Goal: Task Accomplishment & Management: Use online tool/utility

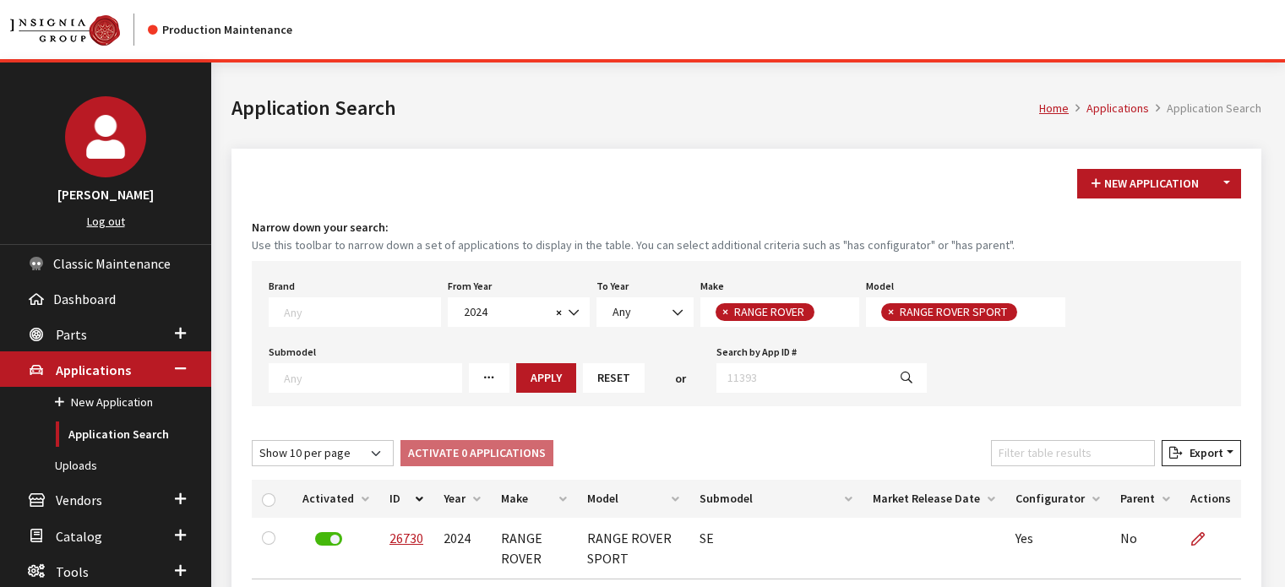
select select "2024"
select select "66"
select select "1350"
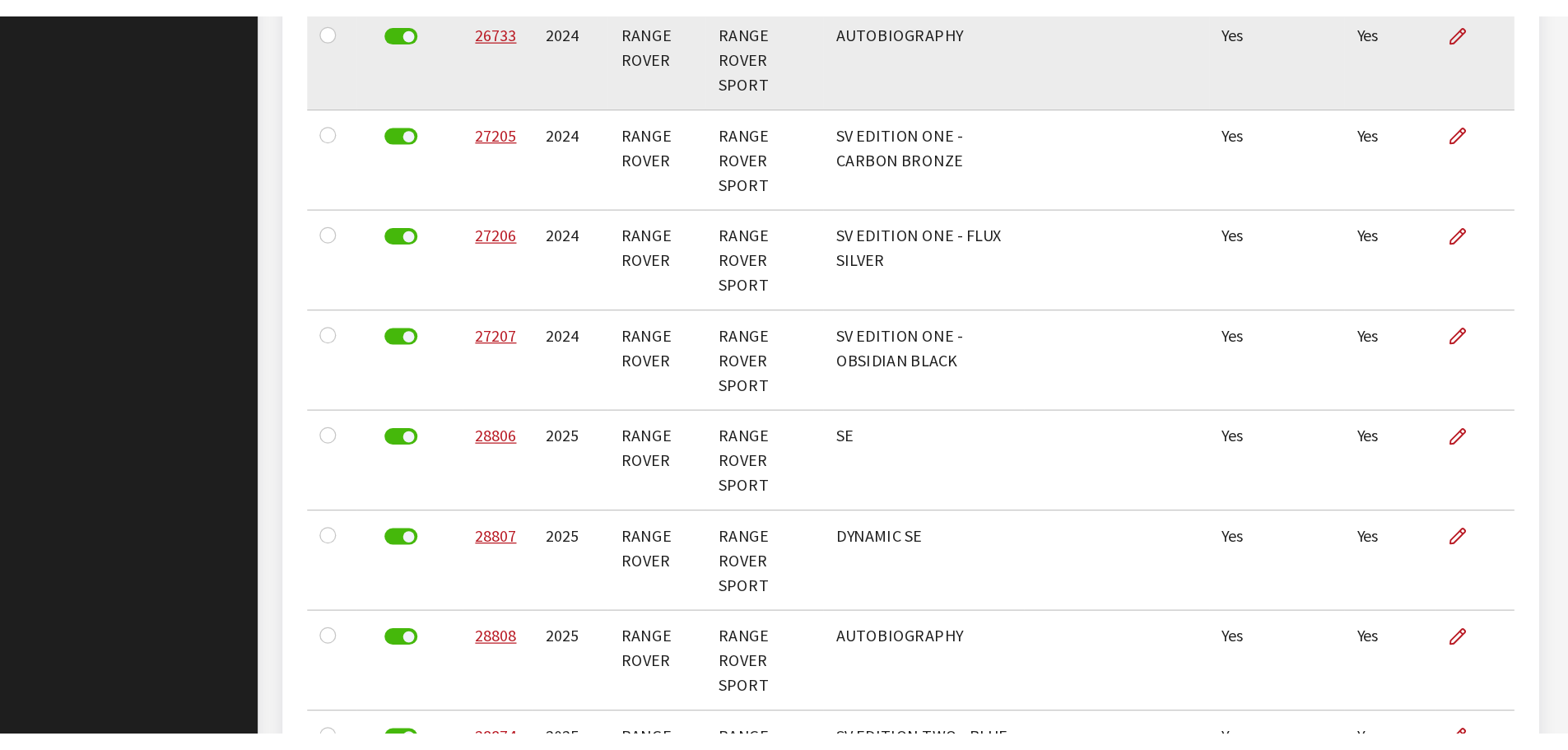
scroll to position [337, 0]
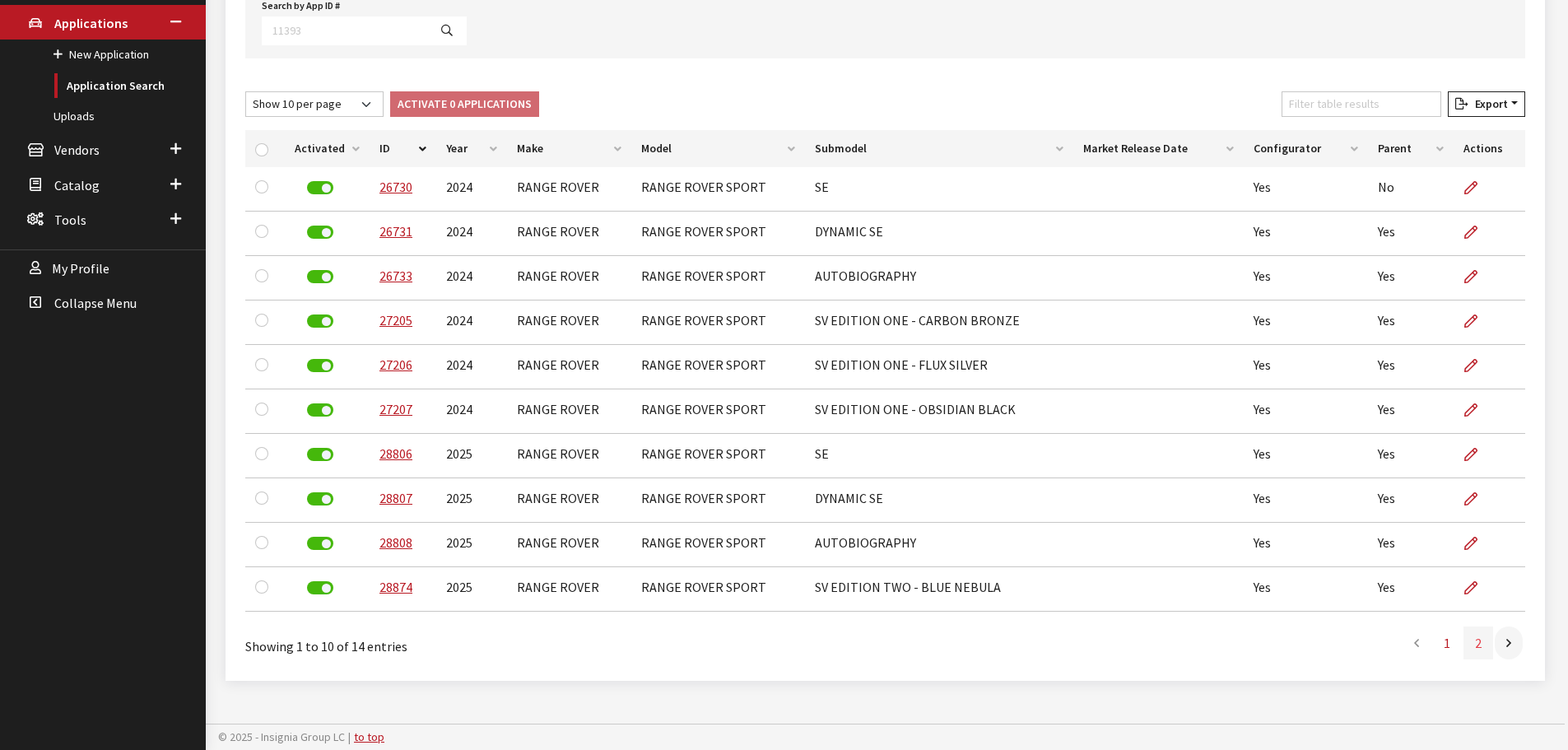
click at [1251, 571] on link "2" at bounding box center [1478, 643] width 29 height 33
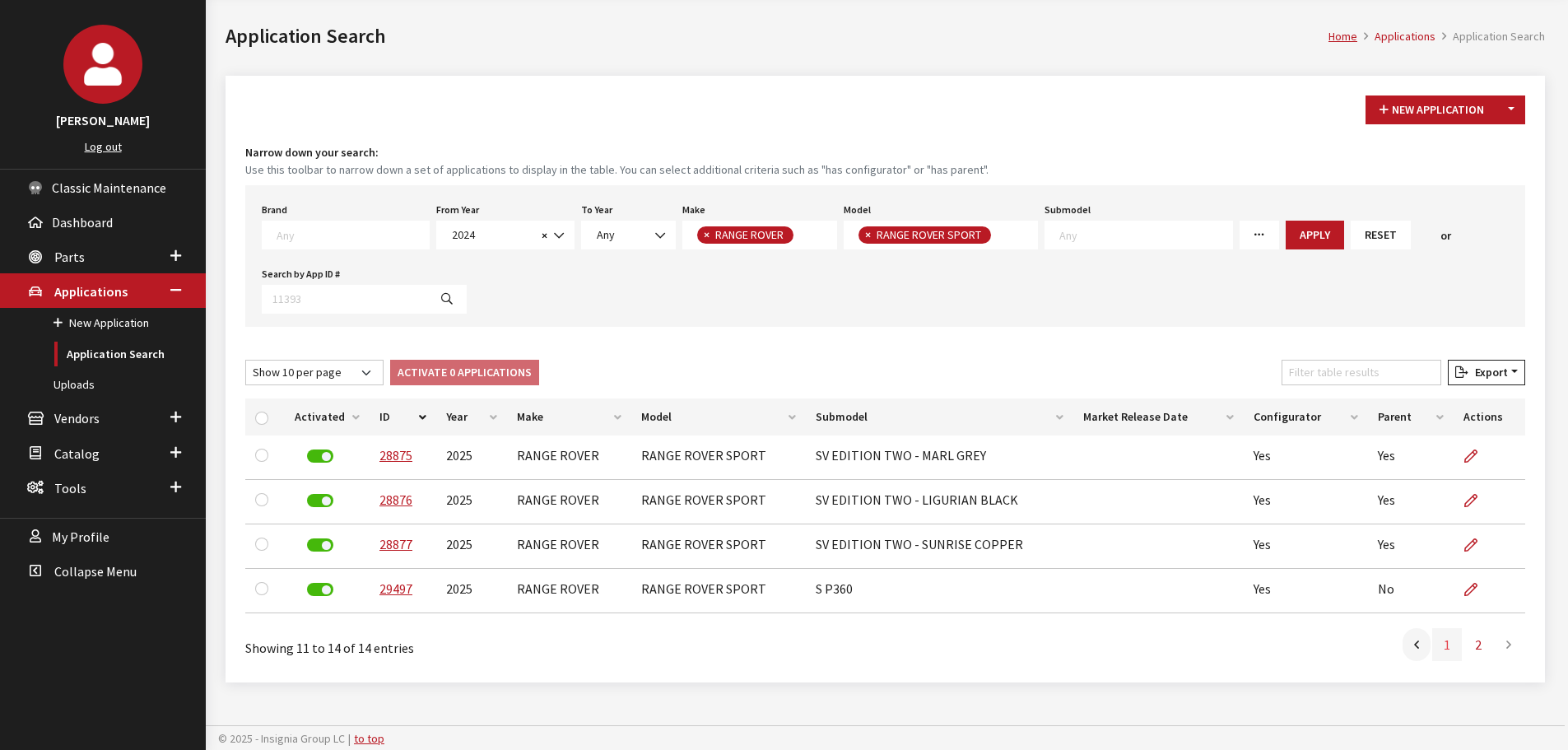
click at [1251, 571] on link "1" at bounding box center [1447, 645] width 29 height 33
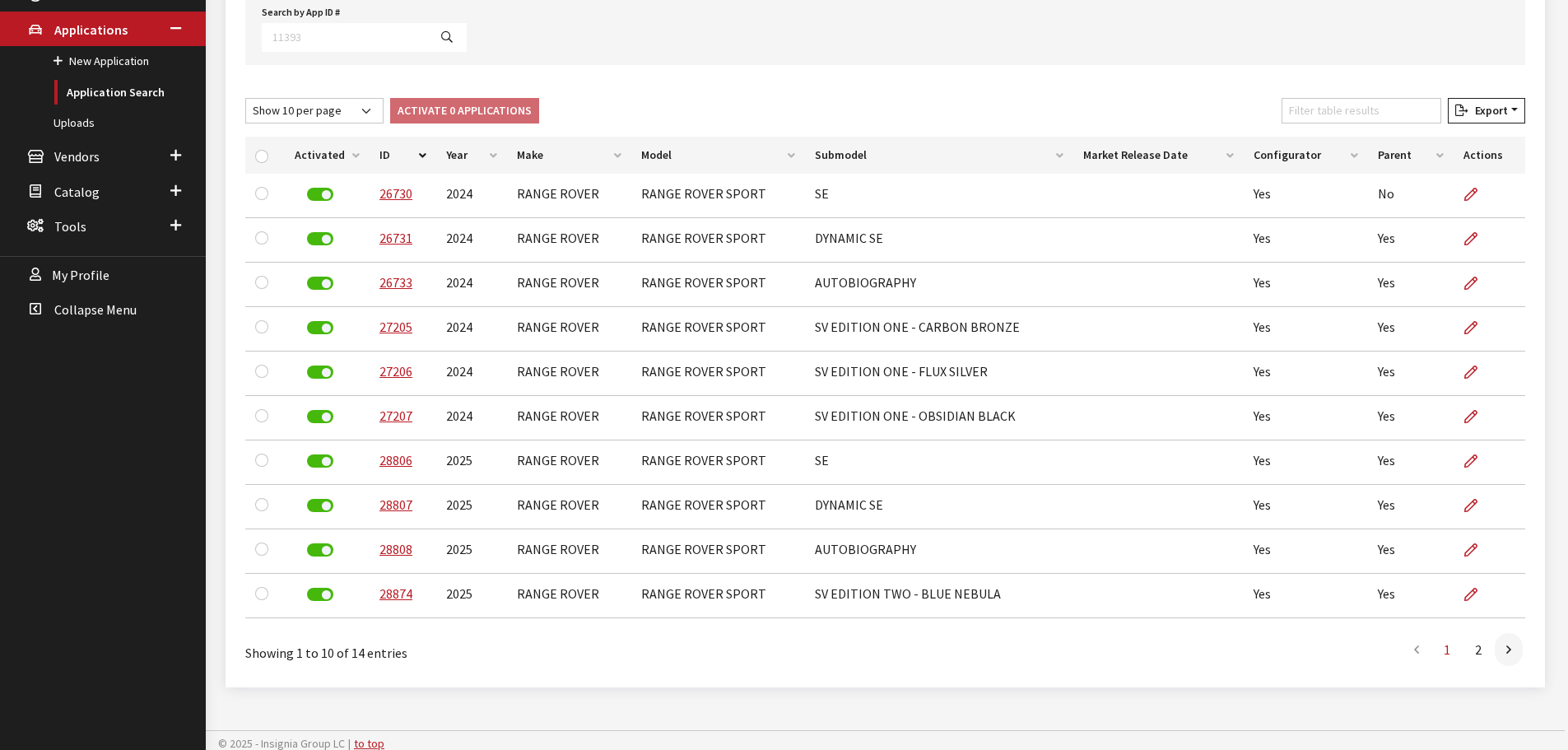
scroll to position [336, 0]
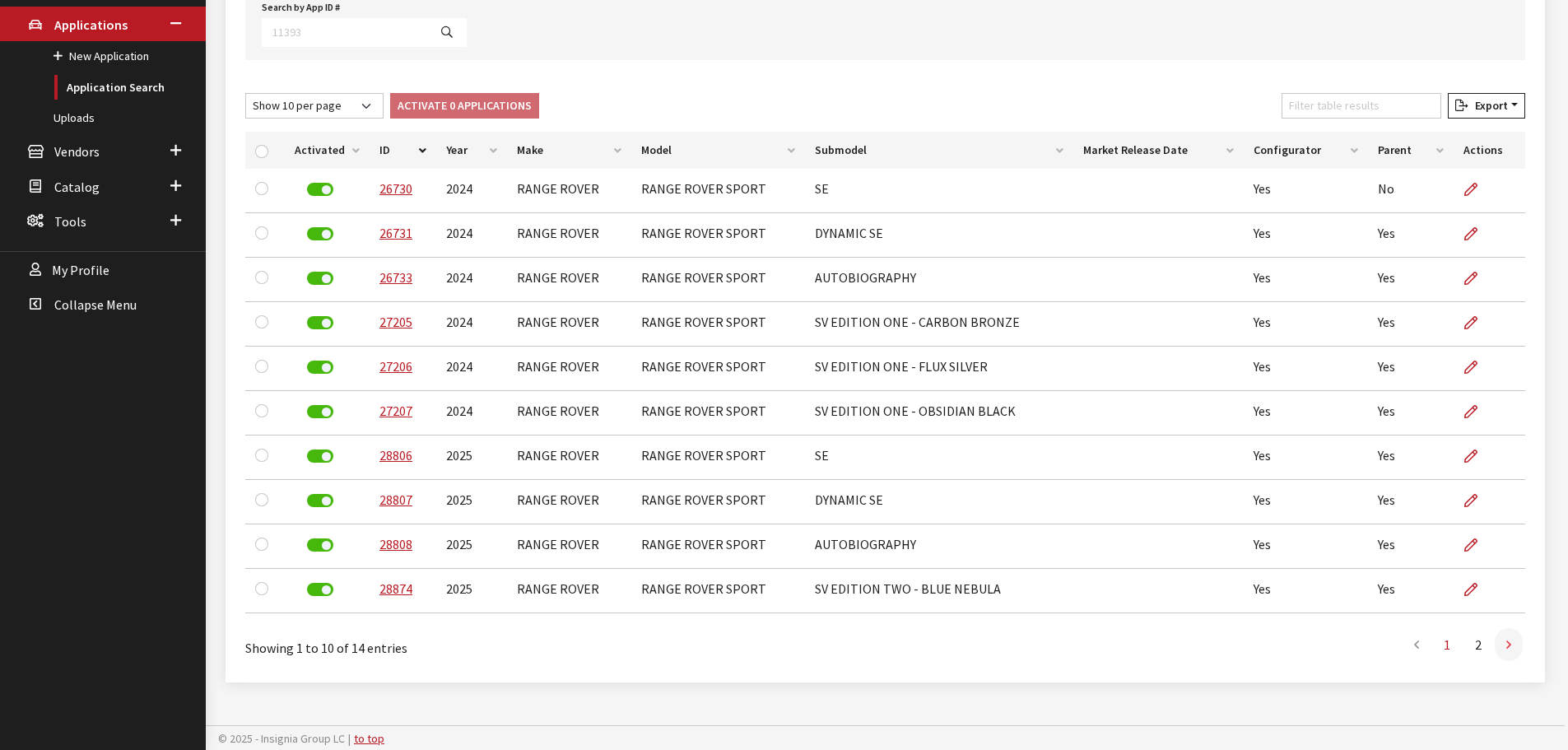
click at [1251, 571] on link at bounding box center [1509, 645] width 28 height 33
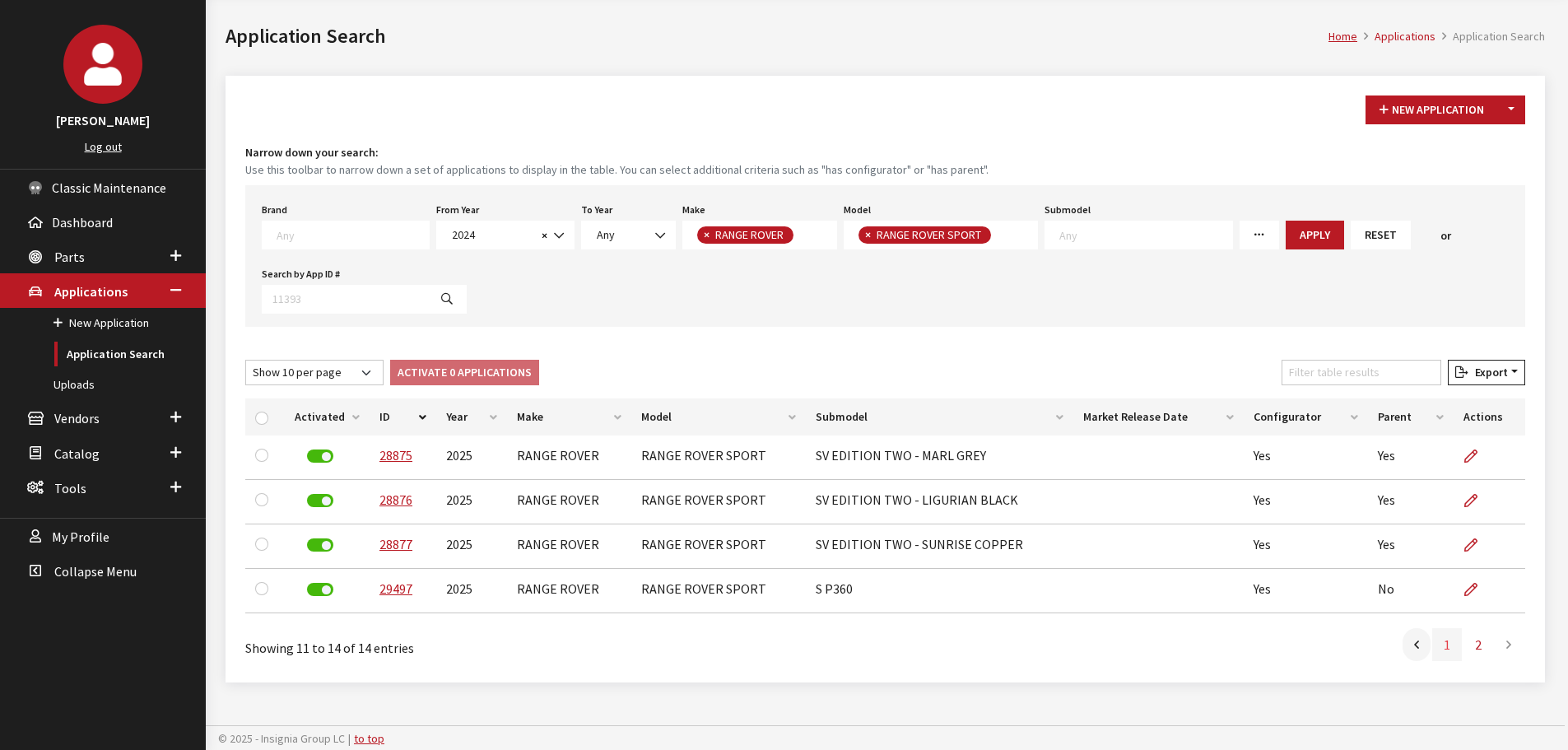
click at [1251, 571] on link "1" at bounding box center [1447, 645] width 29 height 33
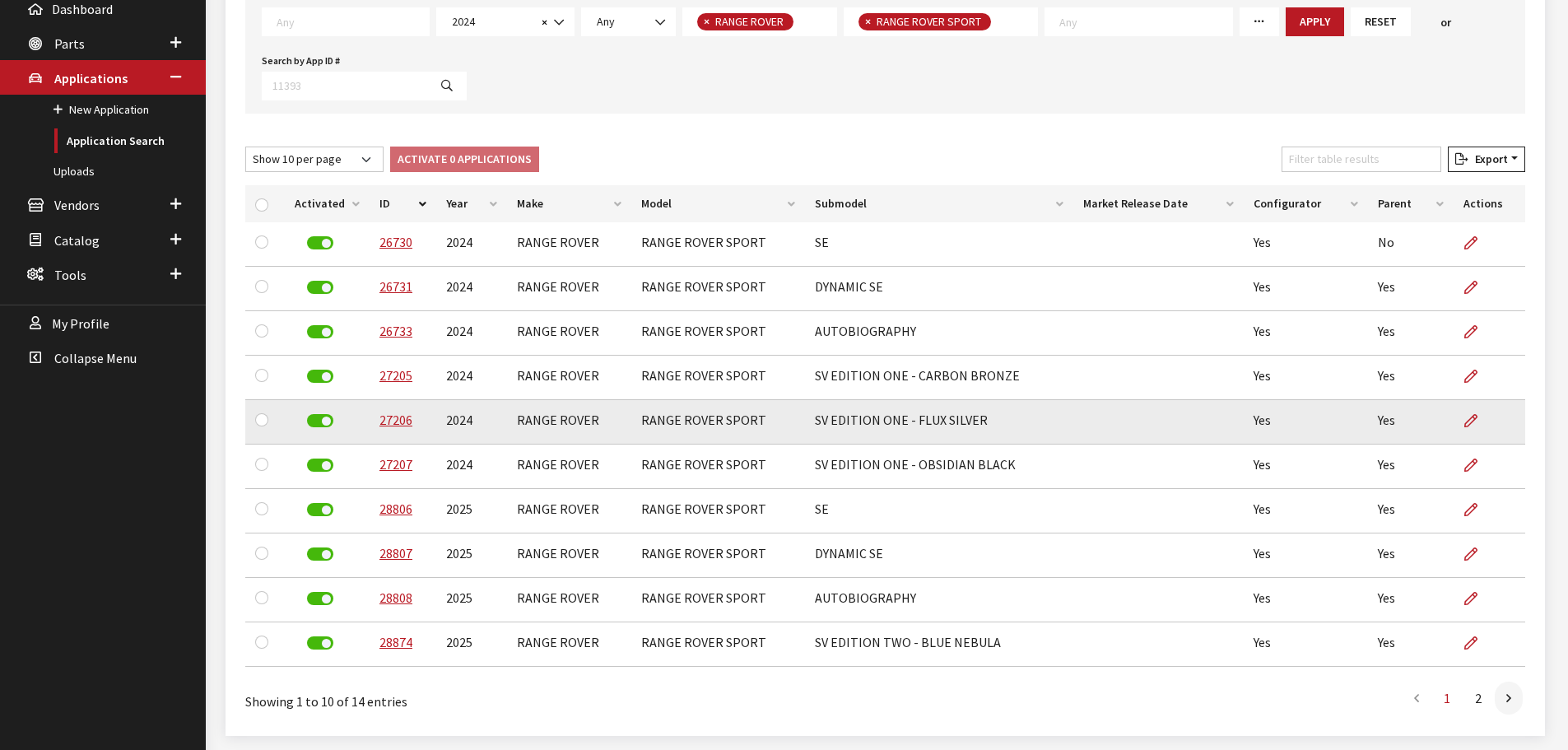
scroll to position [253, 0]
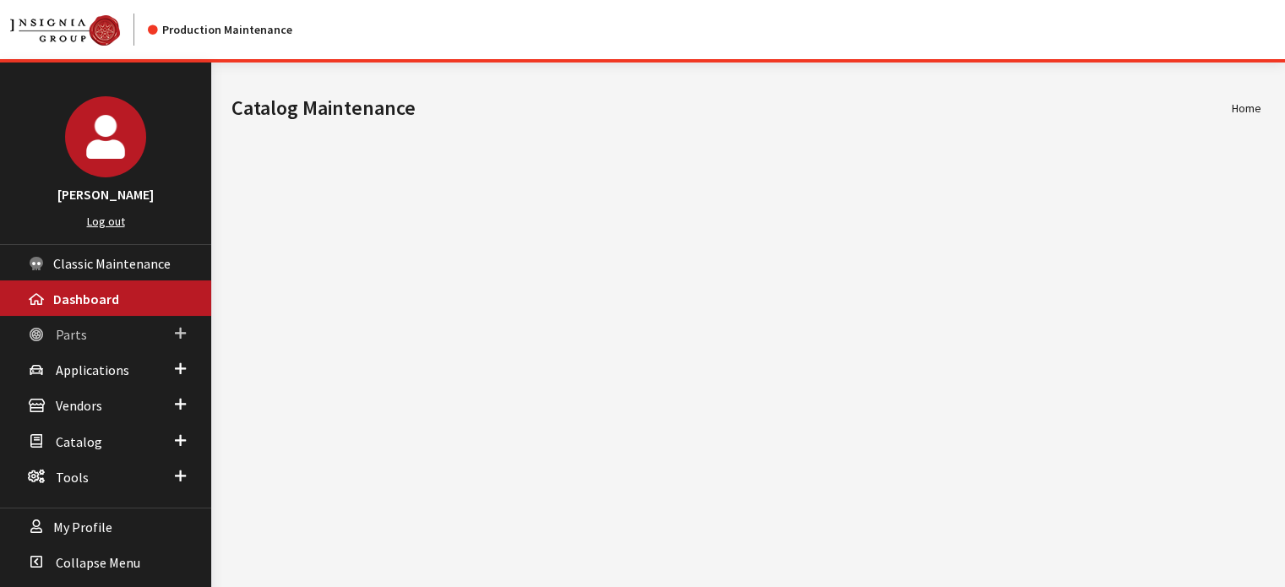
click at [86, 326] on link "Parts" at bounding box center [105, 333] width 211 height 35
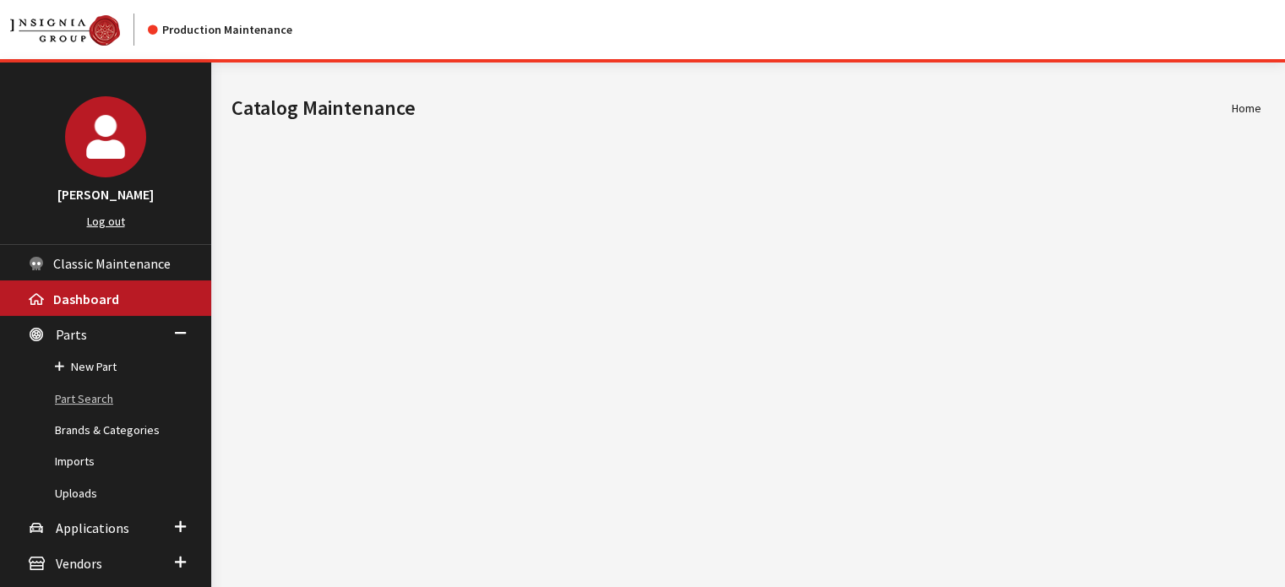
click at [84, 394] on link "Part Search" at bounding box center [105, 399] width 211 height 31
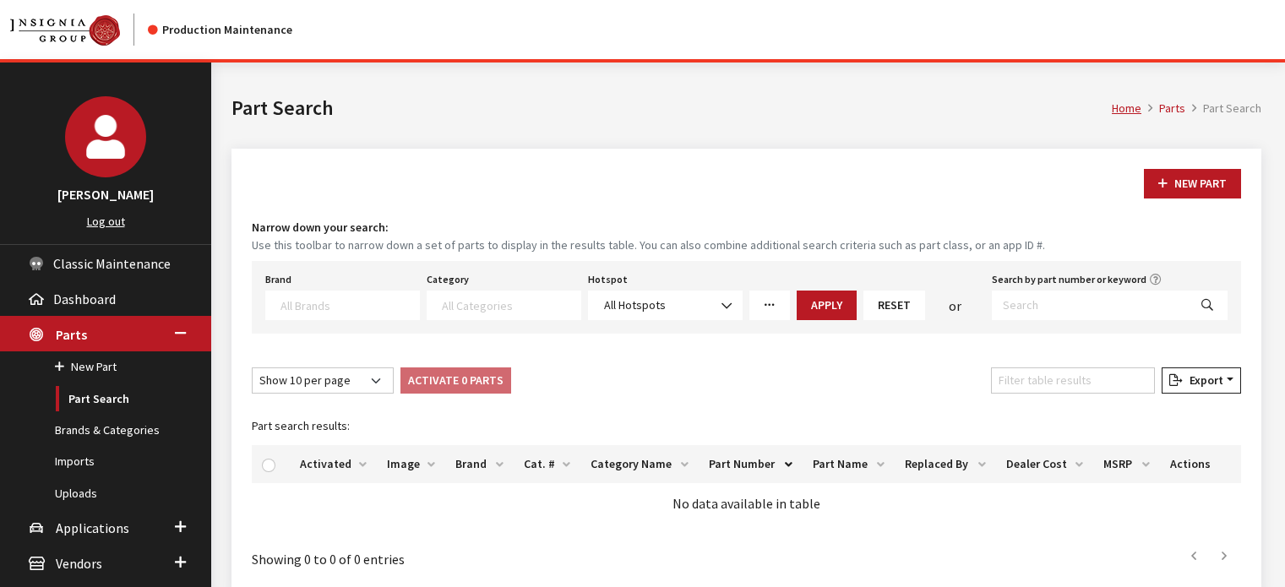
select select
click at [1058, 296] on input "Search by part number or keyword" at bounding box center [1090, 306] width 196 height 30
paste input "SOA567B042"
type input "SOA567B042"
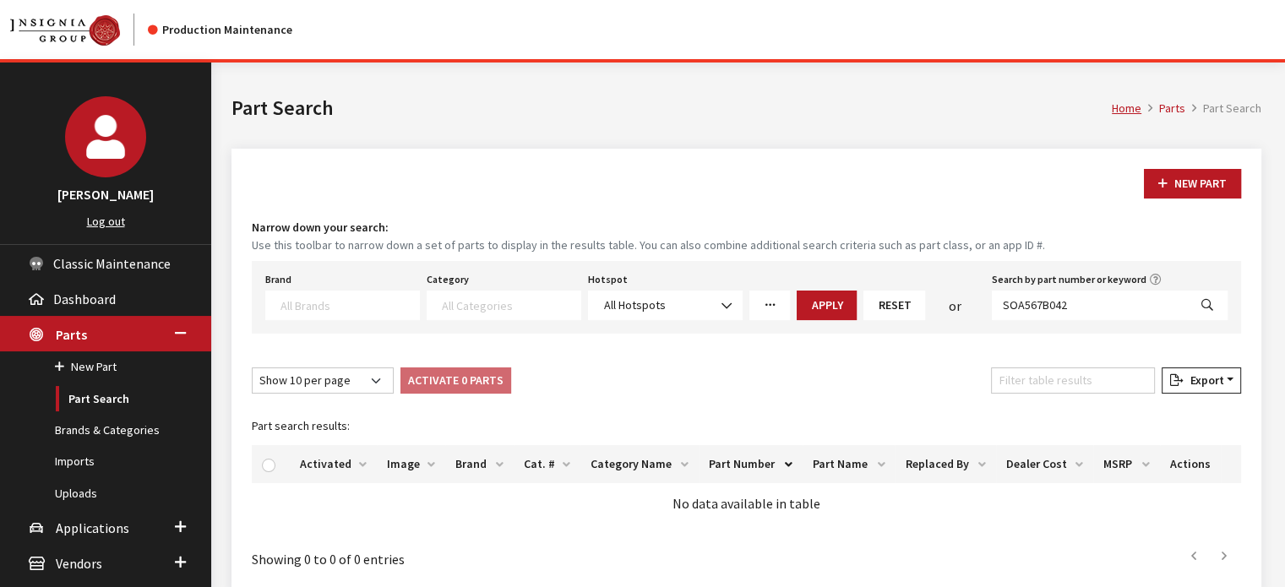
select select
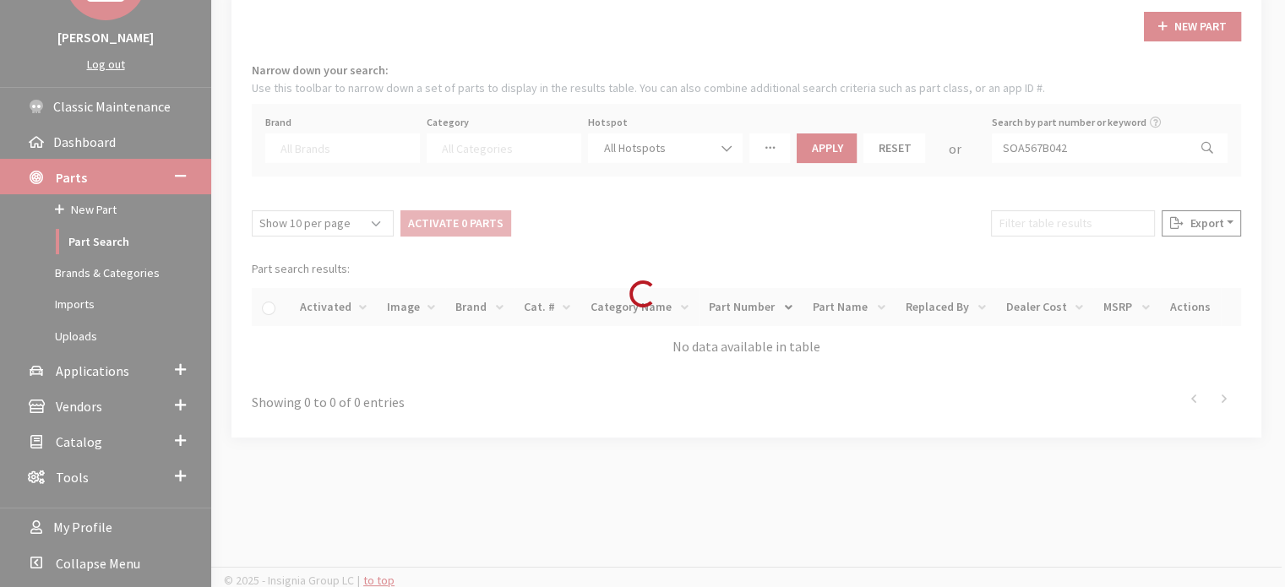
scroll to position [160, 0]
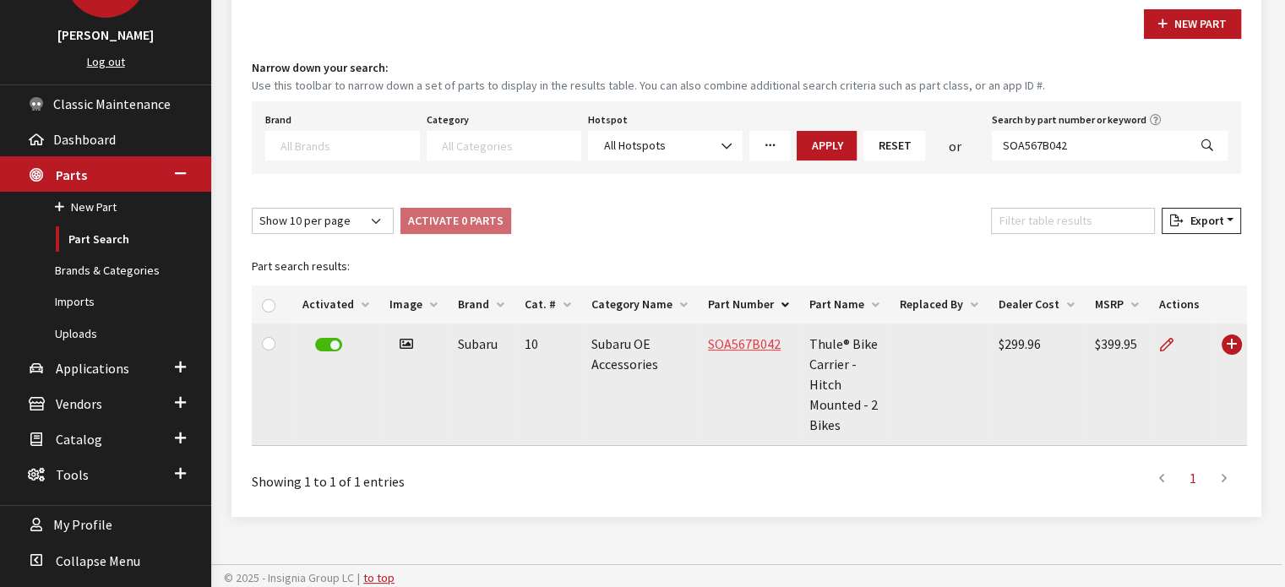
click at [745, 345] on link "SOA567B042" at bounding box center [744, 343] width 73 height 17
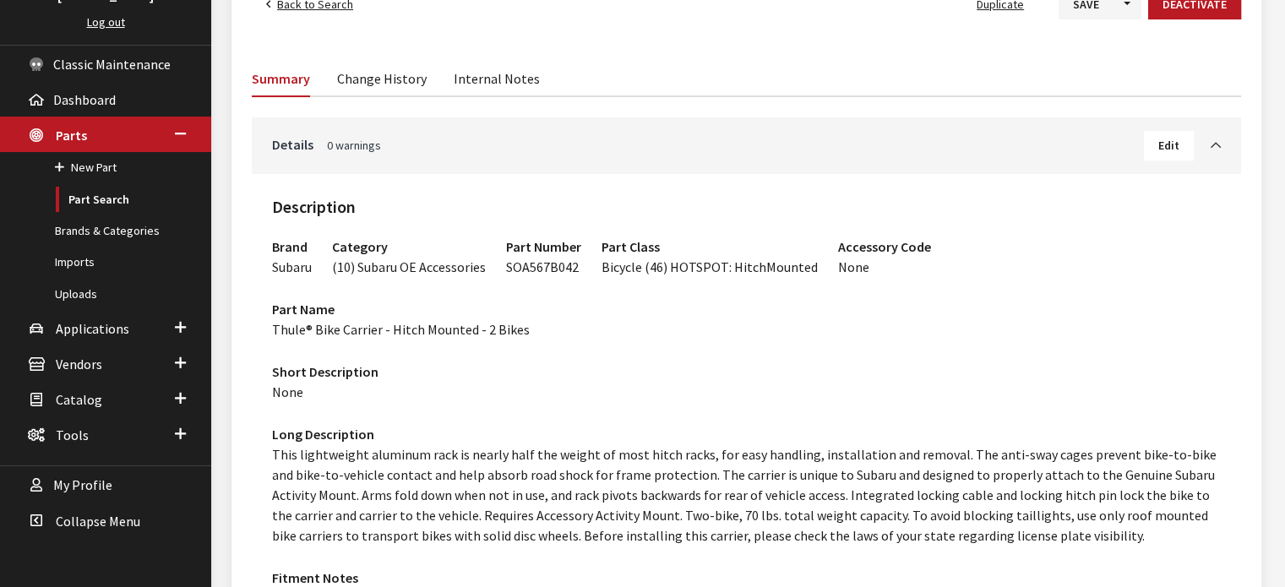
scroll to position [169, 0]
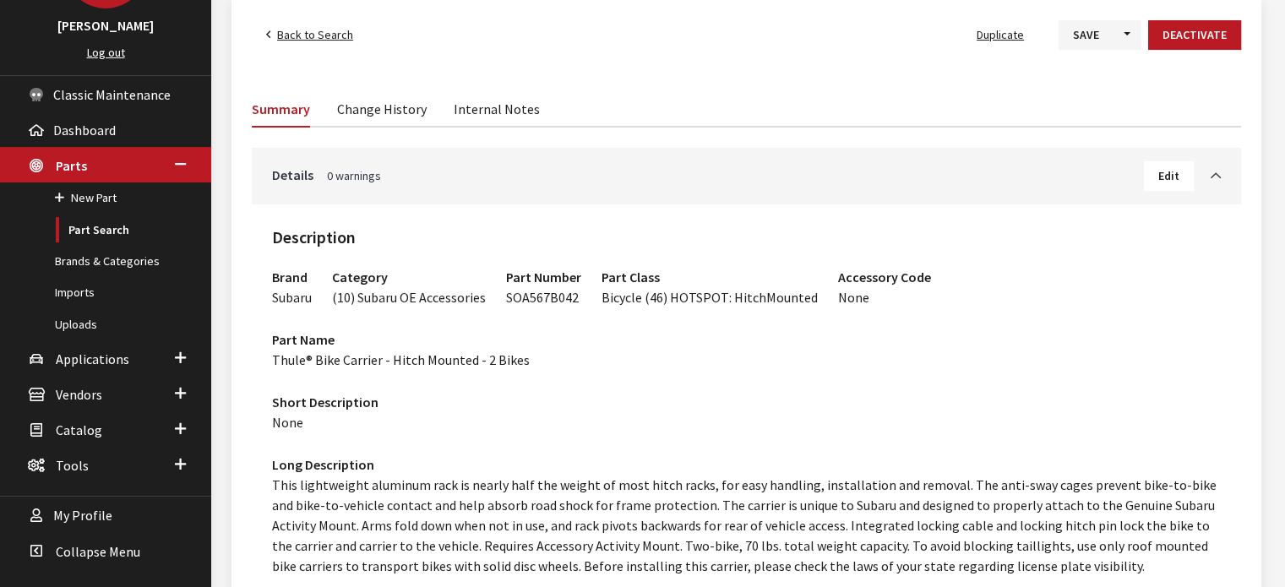
click at [1161, 191] on div "Details 0 warnings Edit" at bounding box center [746, 176] width 989 height 57
click at [1157, 175] on button "Edit" at bounding box center [1169, 176] width 50 height 30
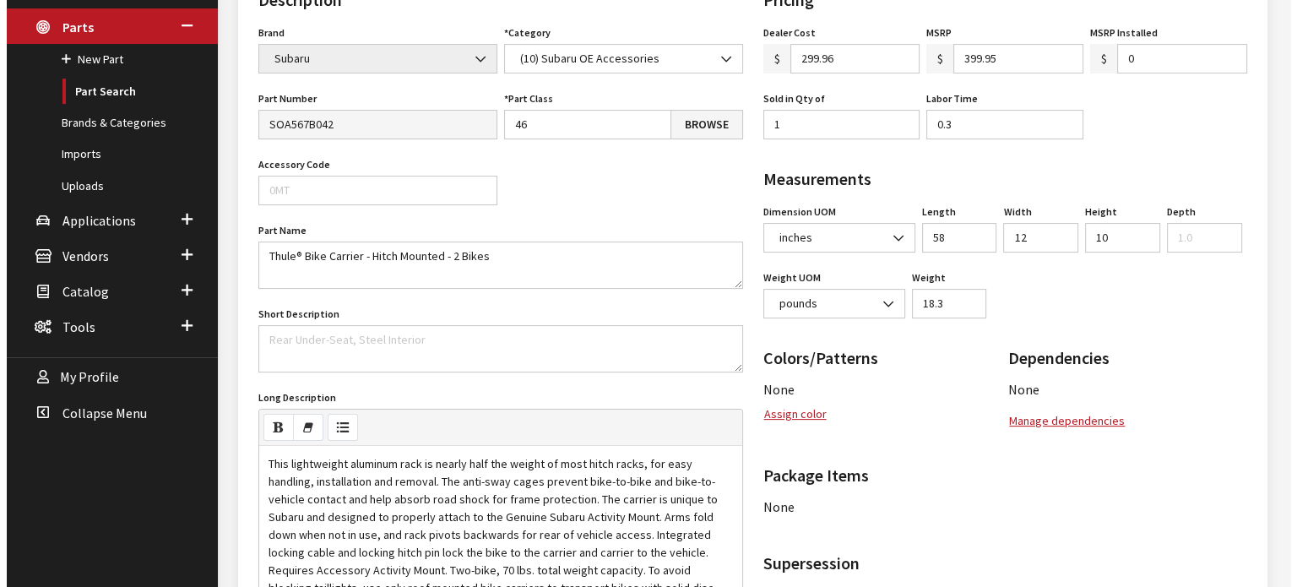
scroll to position [422, 0]
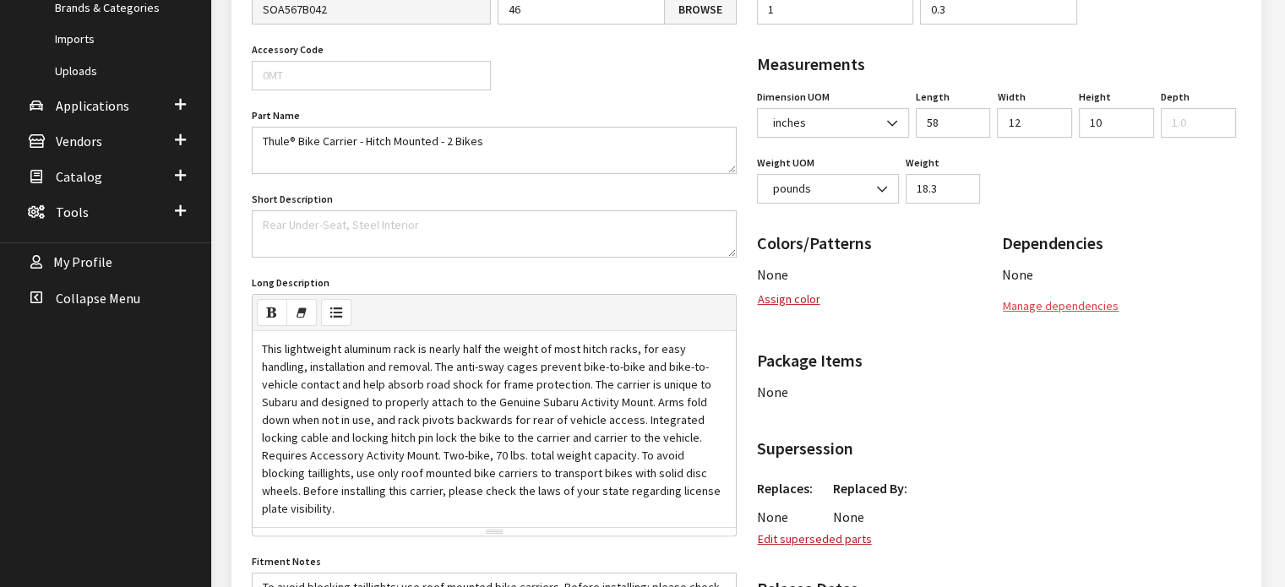
click at [1074, 301] on button "Manage dependencies" at bounding box center [1060, 306] width 117 height 30
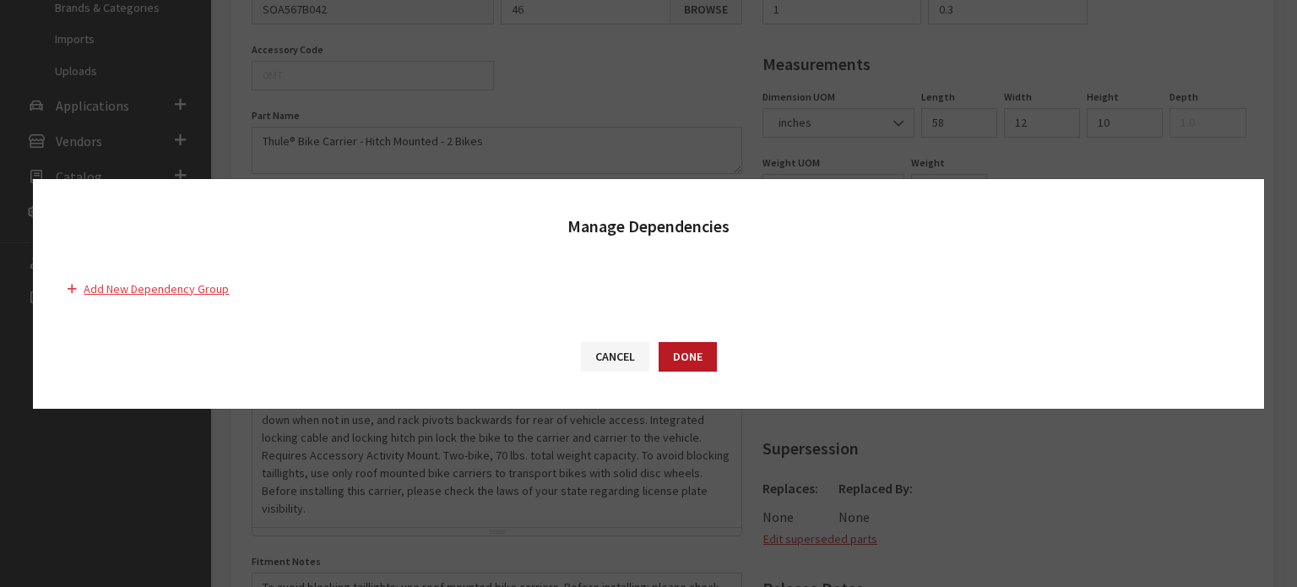
click at [189, 294] on button "Add New Dependency Group" at bounding box center [155, 290] width 177 height 30
select select "25"
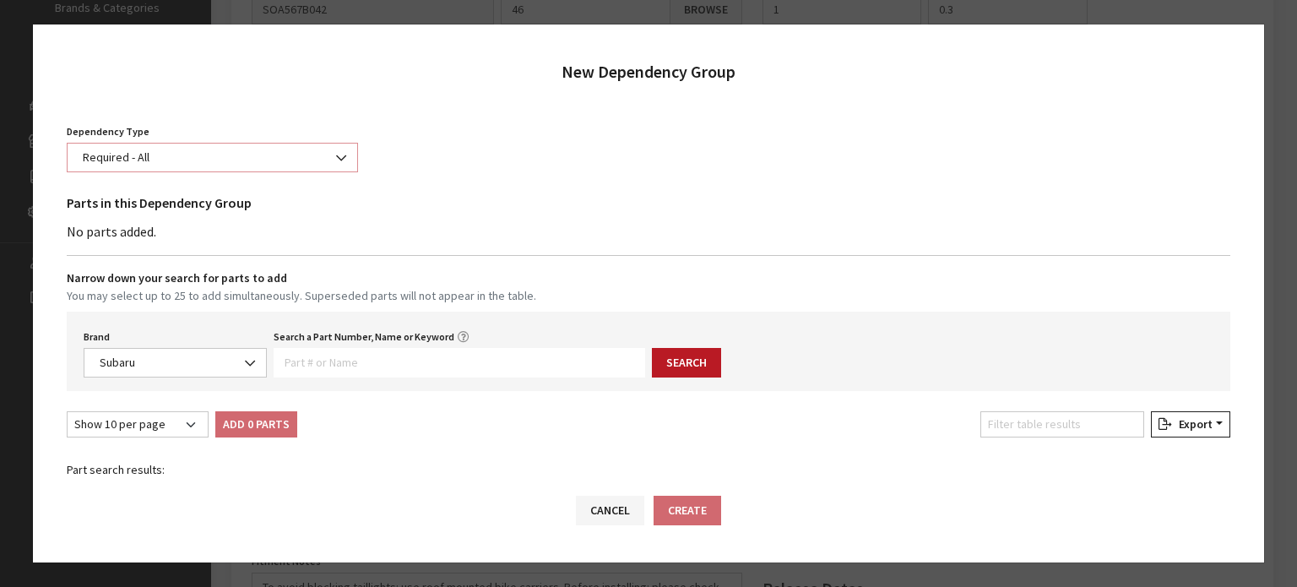
click at [189, 151] on span "Required - All" at bounding box center [212, 158] width 269 height 18
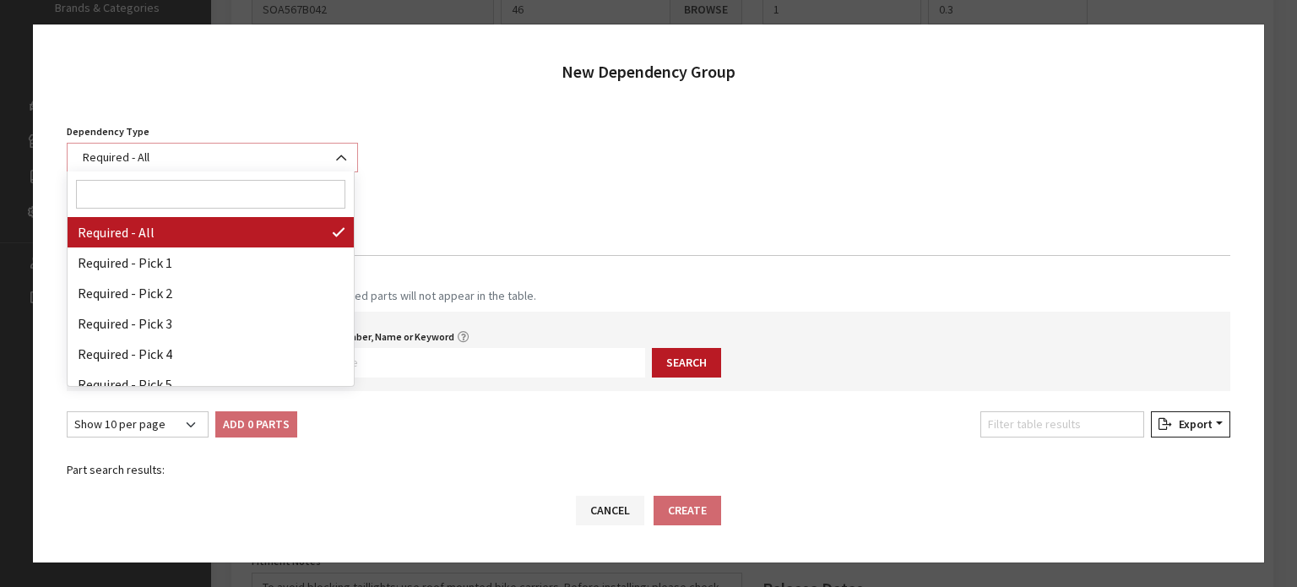
select select "1"
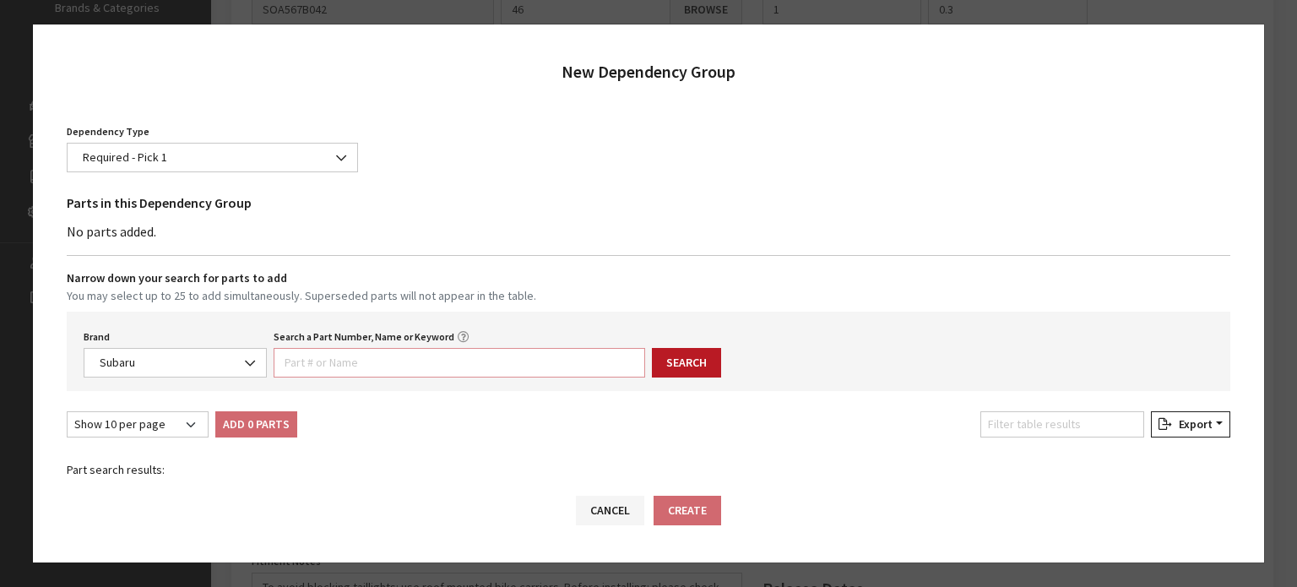
click at [379, 363] on input "Search a Part Number, Name or Keyword" at bounding box center [460, 363] width 372 height 30
paste input "PT97442231"
type input "PT97442231"
click at [692, 370] on button "Search" at bounding box center [686, 363] width 69 height 30
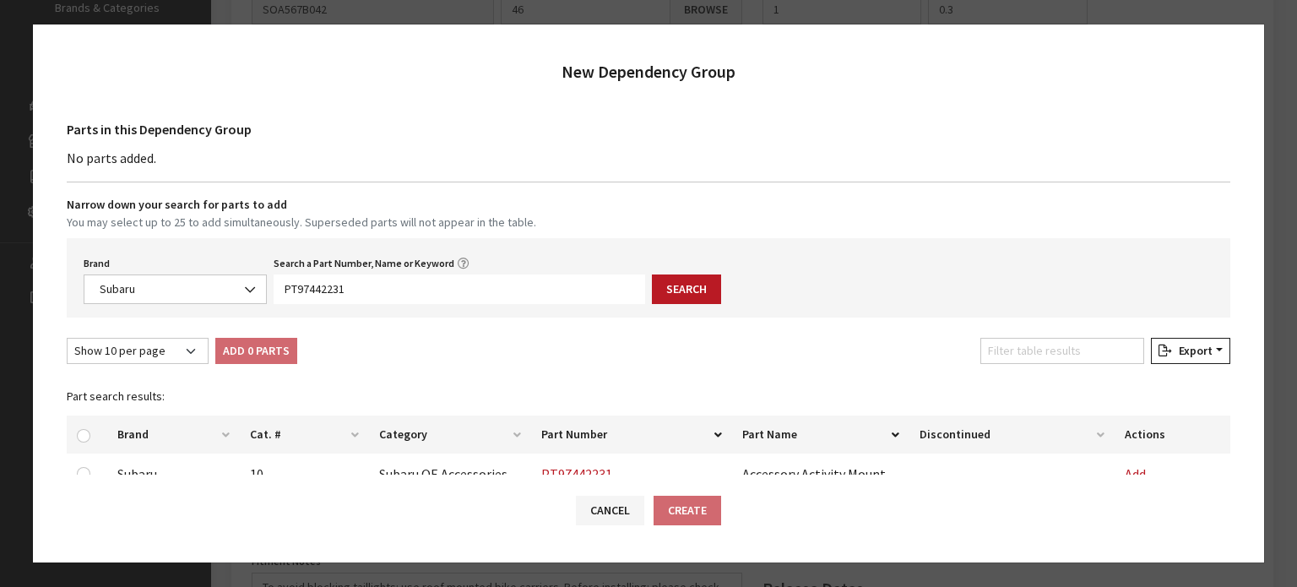
scroll to position [160, 0]
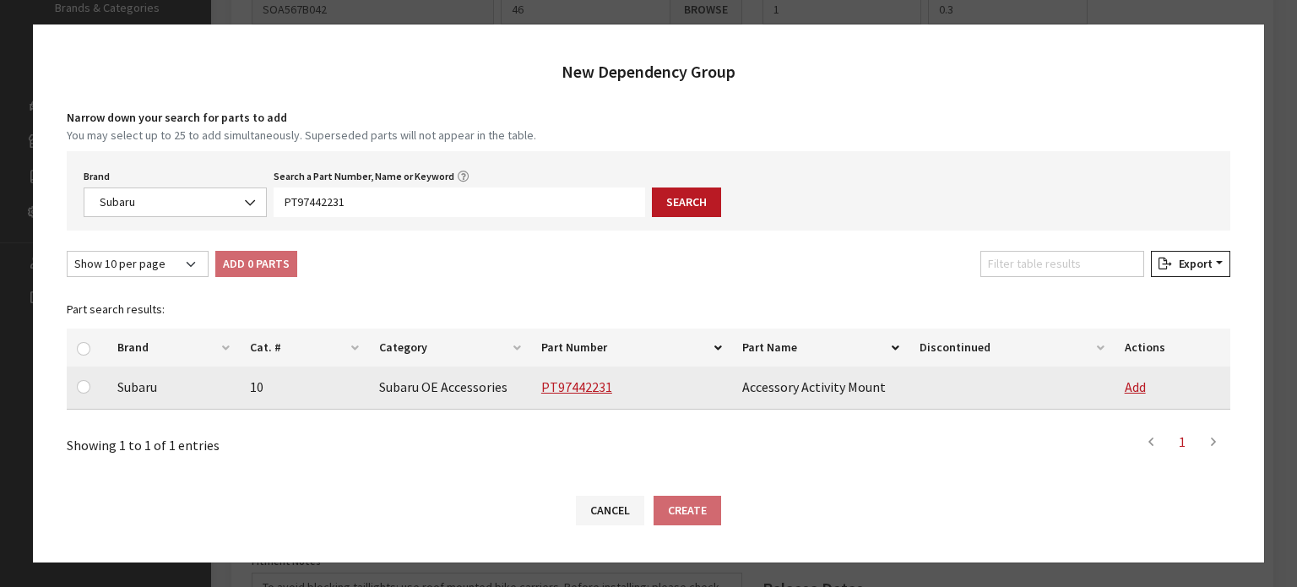
drag, startPoint x: 81, startPoint y: 393, endPoint x: 95, endPoint y: 369, distance: 27.2
click at [81, 391] on div at bounding box center [87, 387] width 20 height 20
click at [85, 386] on input "checkbox" at bounding box center [84, 387] width 14 height 14
checkbox input "true"
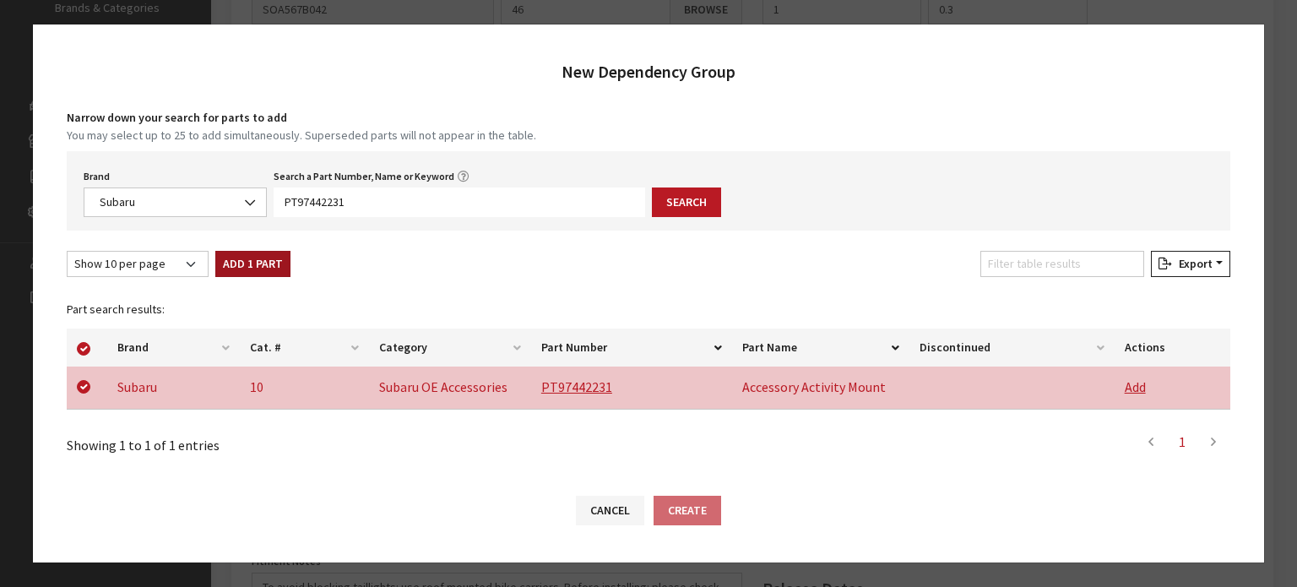
click at [253, 272] on button "Add 1 Part" at bounding box center [252, 264] width 75 height 26
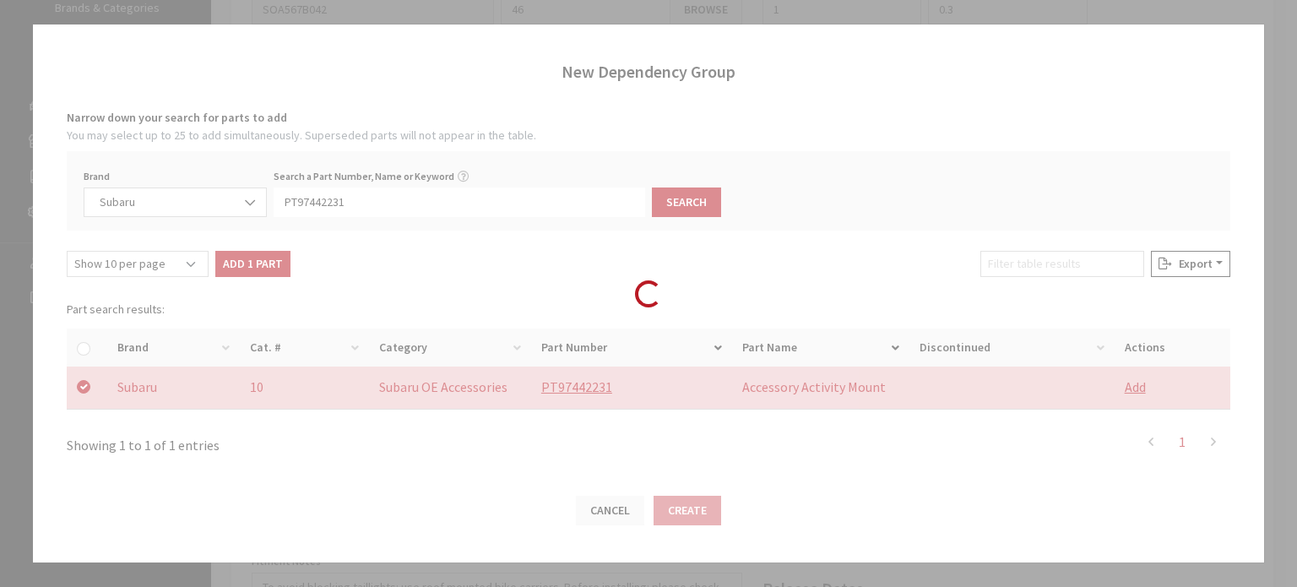
checkbox input "false"
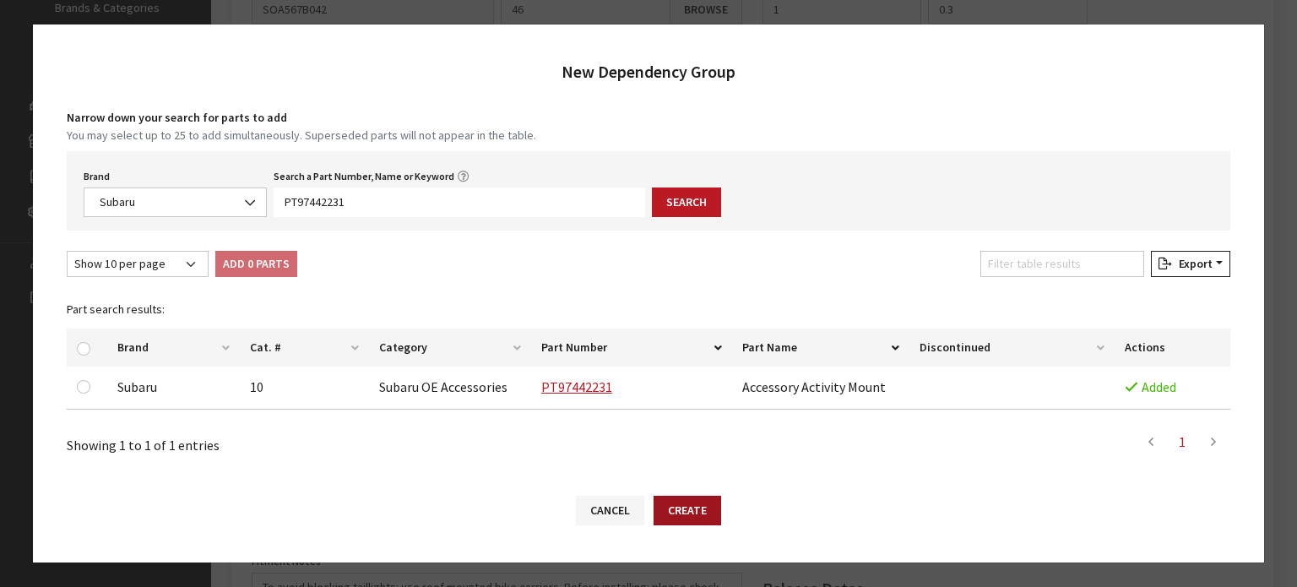
click at [710, 522] on button "Create" at bounding box center [688, 511] width 68 height 30
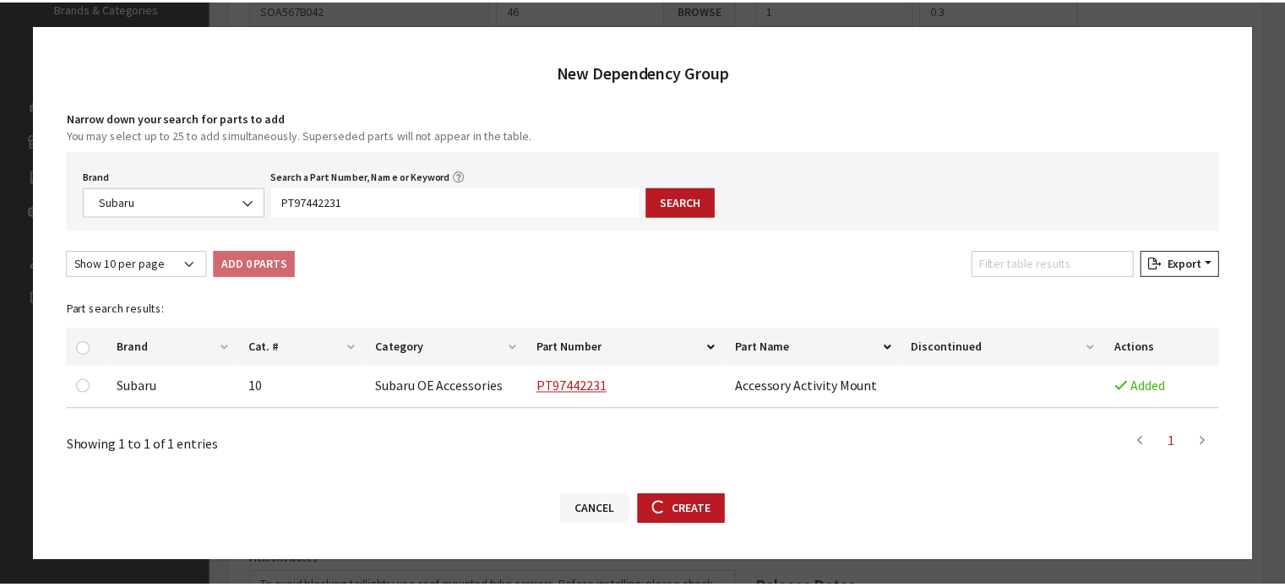
scroll to position [0, 0]
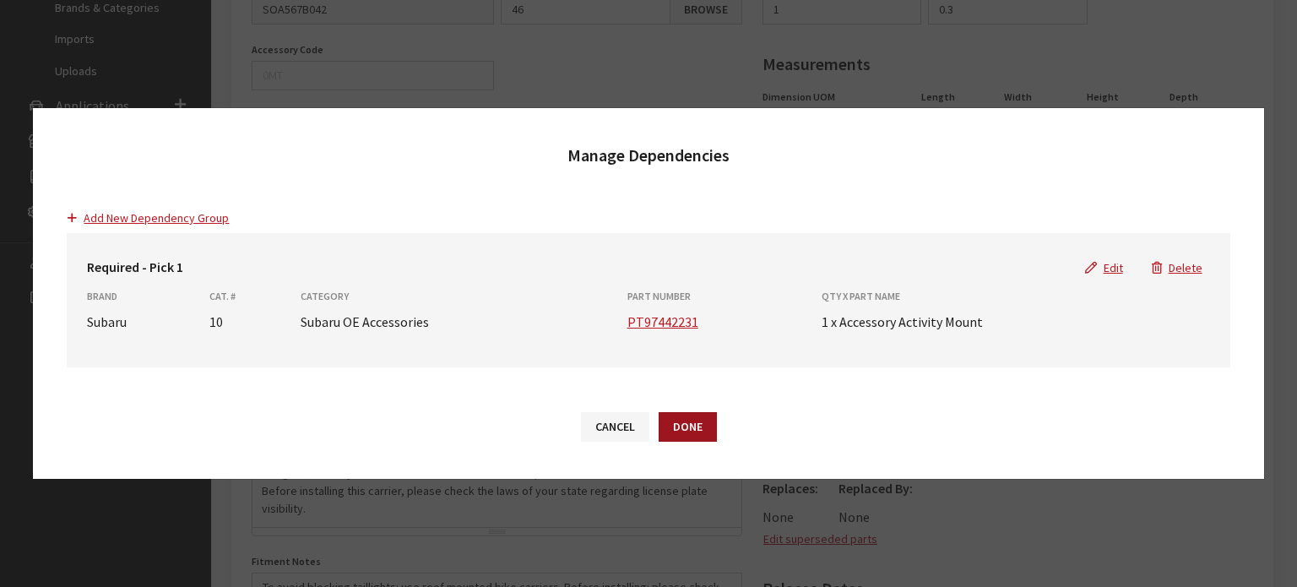
click at [688, 418] on button "Done" at bounding box center [688, 427] width 58 height 30
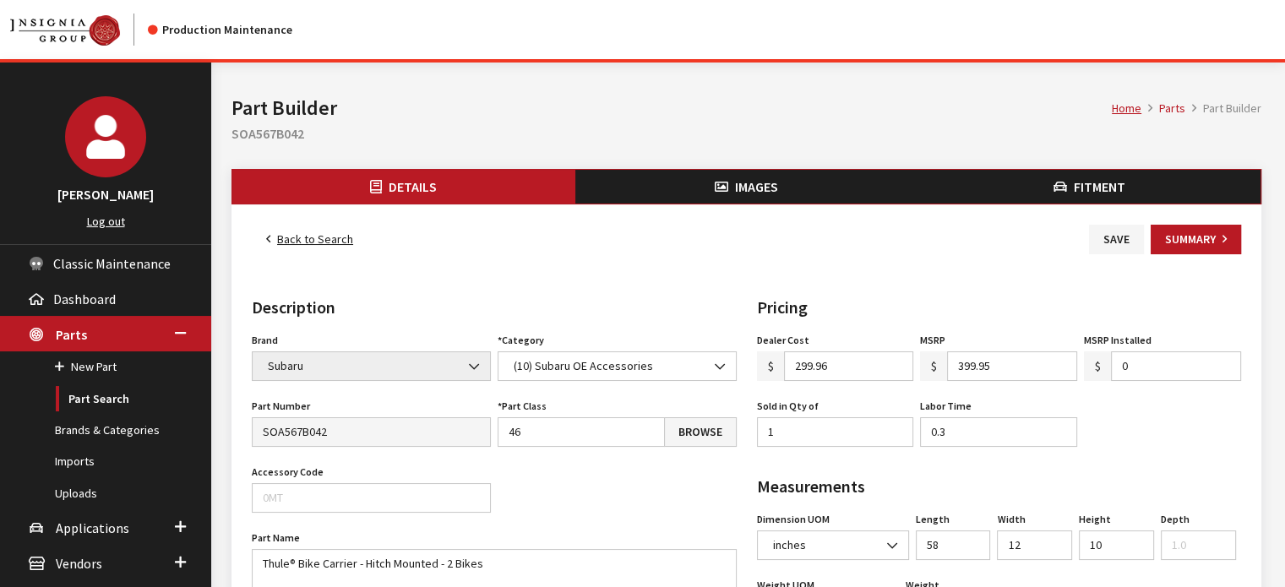
click at [1036, 182] on button "Fitment" at bounding box center [1088, 187] width 343 height 34
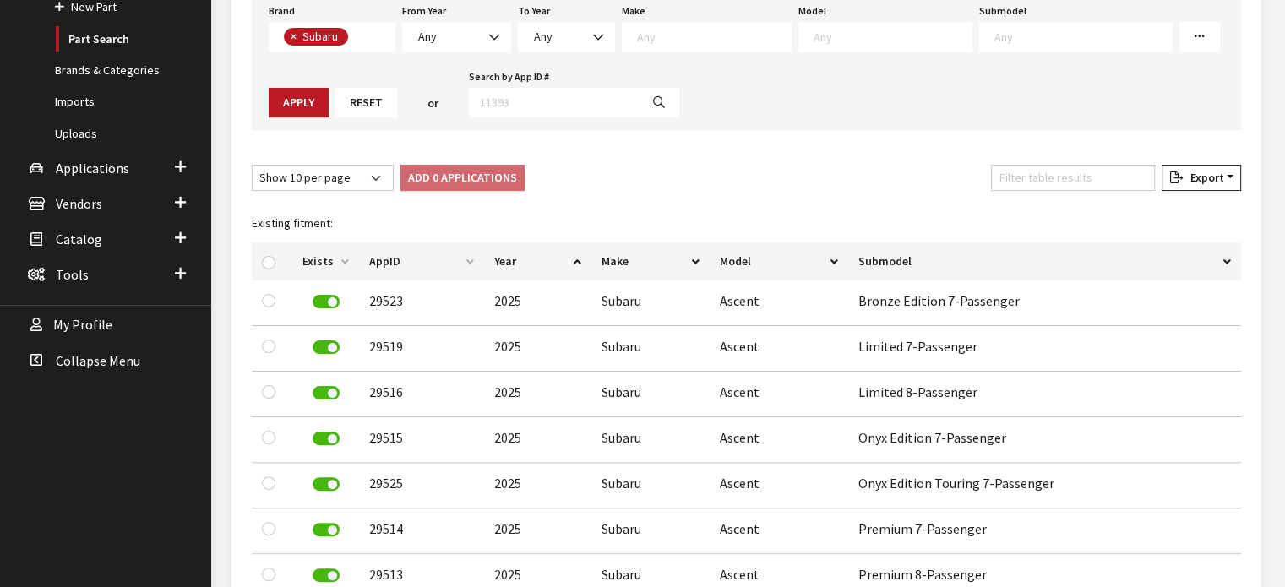
scroll to position [693, 0]
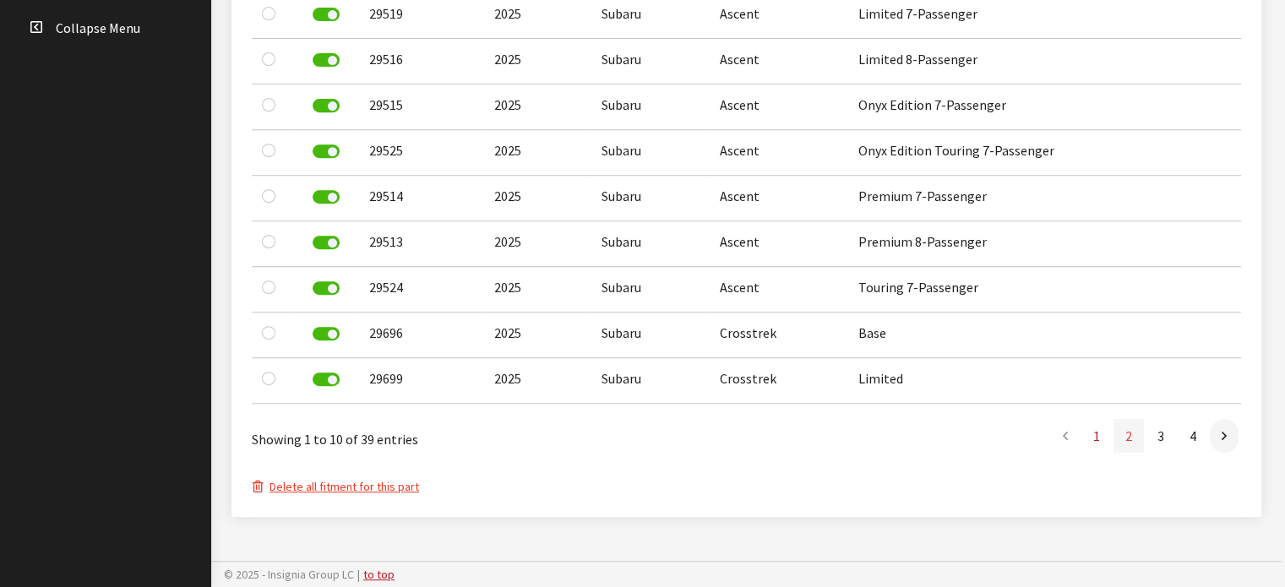
click at [1126, 432] on link "2" at bounding box center [1128, 436] width 30 height 34
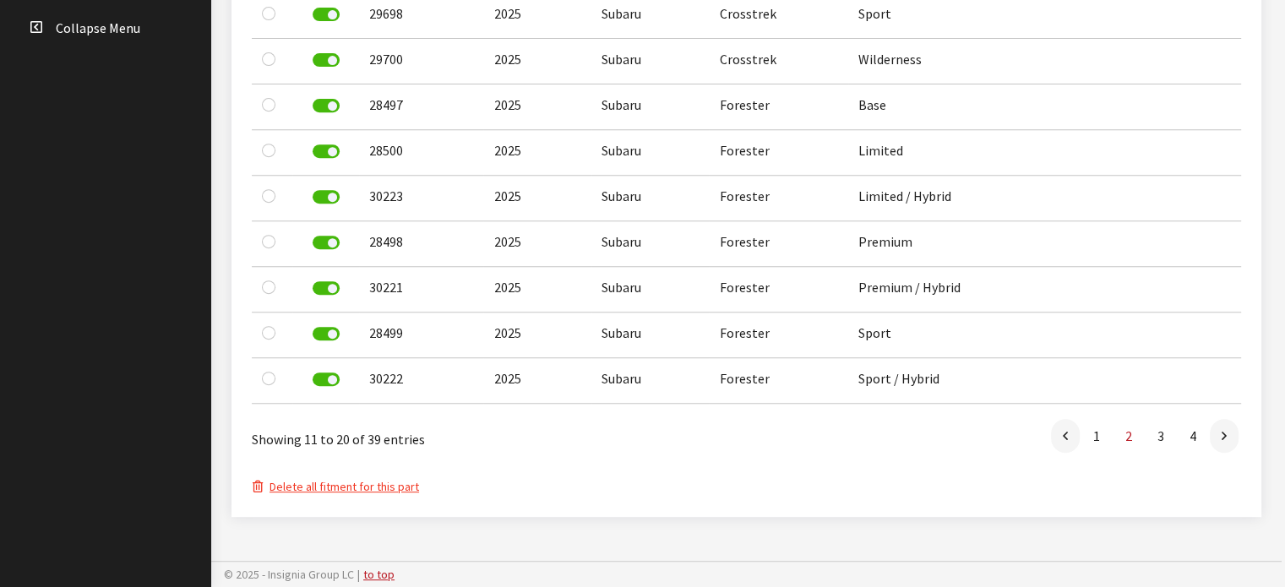
scroll to position [690, 0]
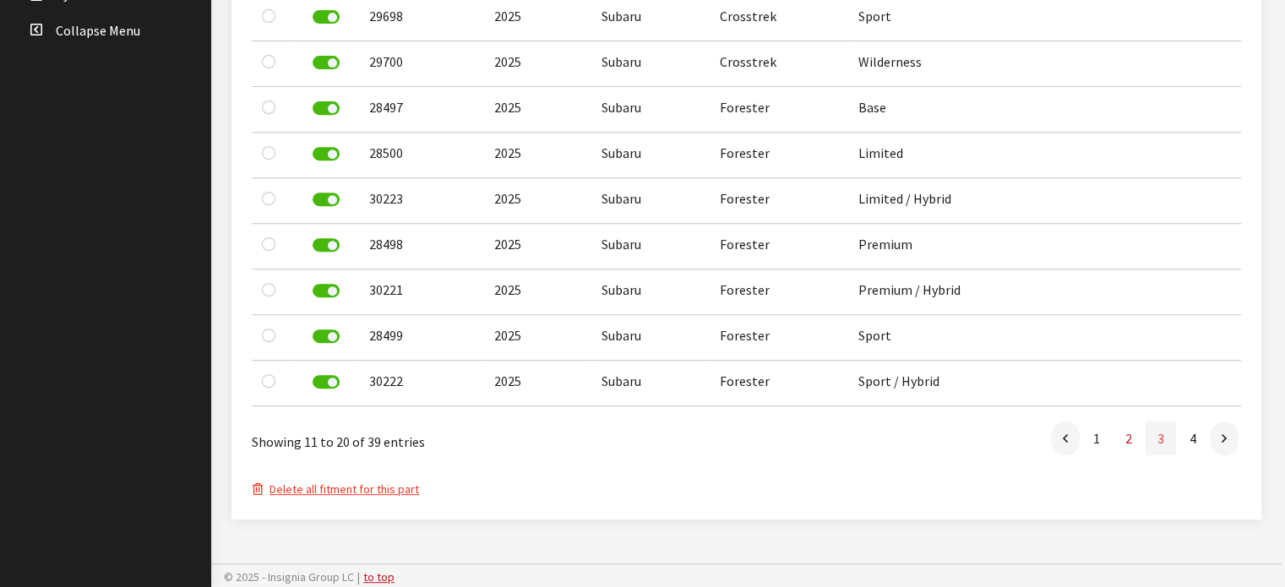
click at [1155, 438] on link "3" at bounding box center [1160, 439] width 30 height 34
click at [1195, 440] on link "4" at bounding box center [1193, 439] width 30 height 34
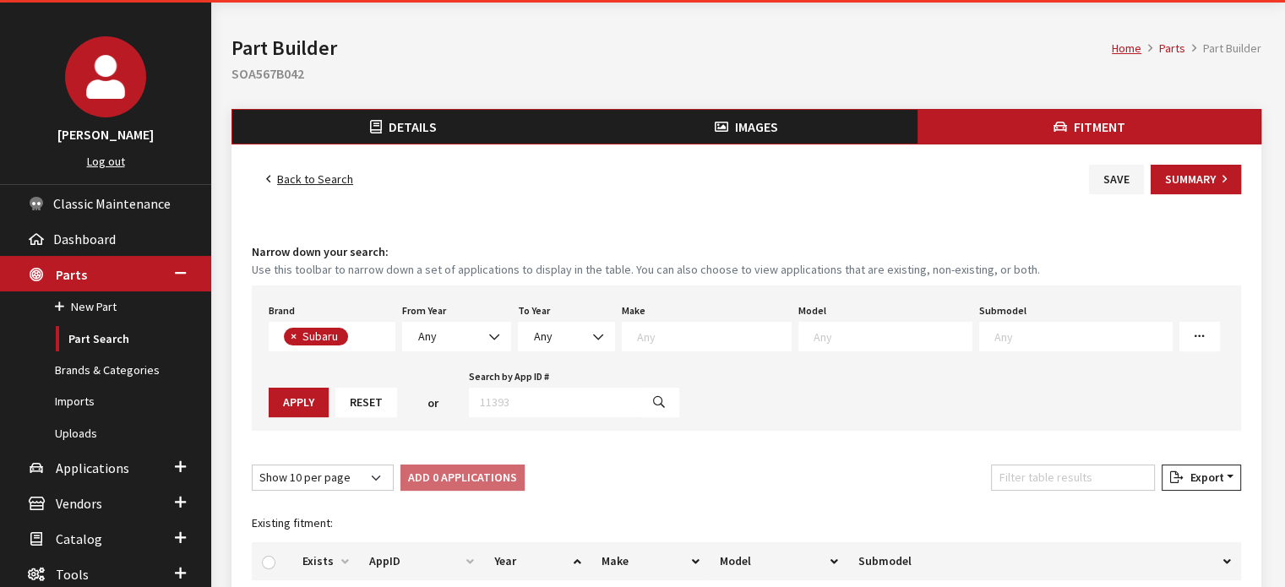
scroll to position [0, 0]
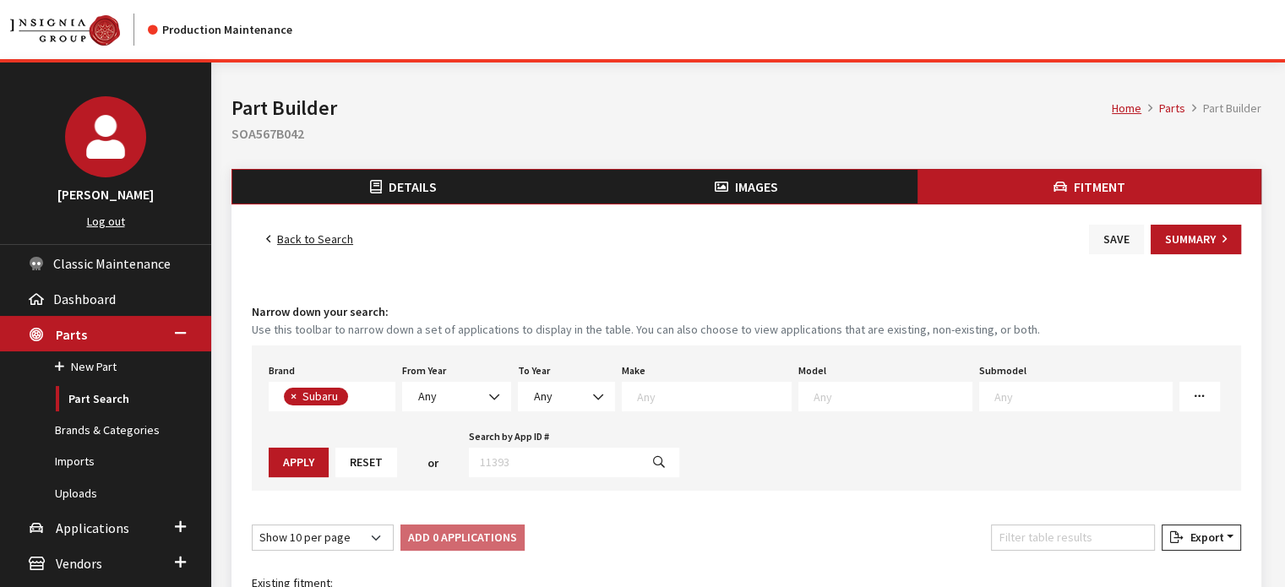
click at [1118, 235] on button "Save" at bounding box center [1116, 240] width 55 height 30
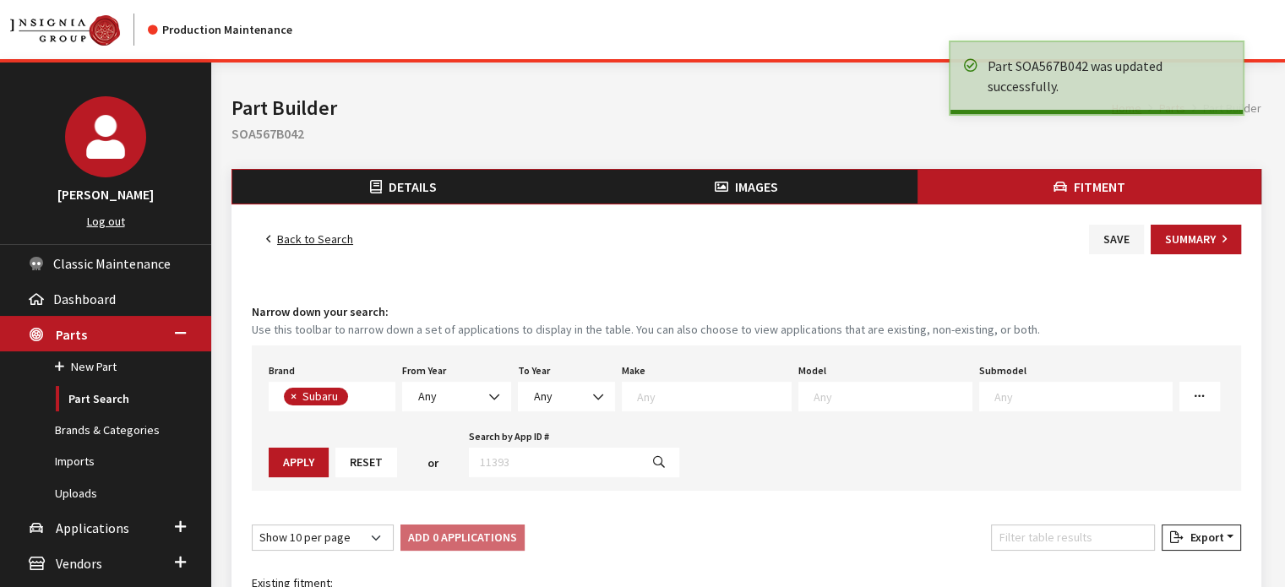
scroll to position [388, 0]
click at [322, 253] on link "Back to Search" at bounding box center [310, 240] width 116 height 30
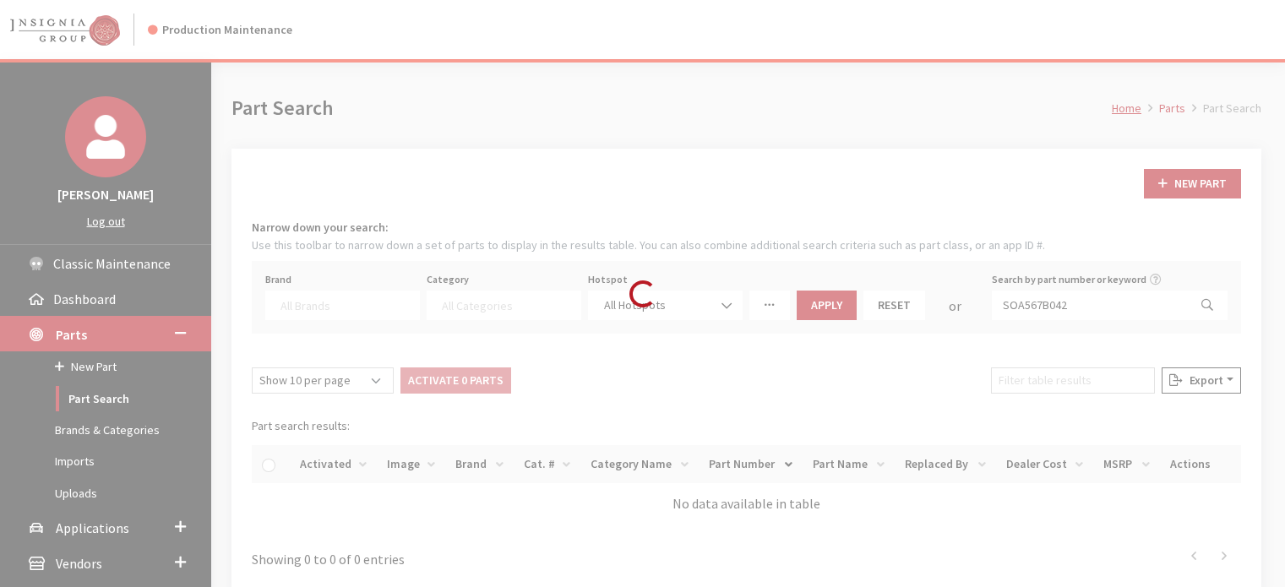
select select
click at [1062, 303] on div "Loading..." at bounding box center [642, 293] width 1285 height 587
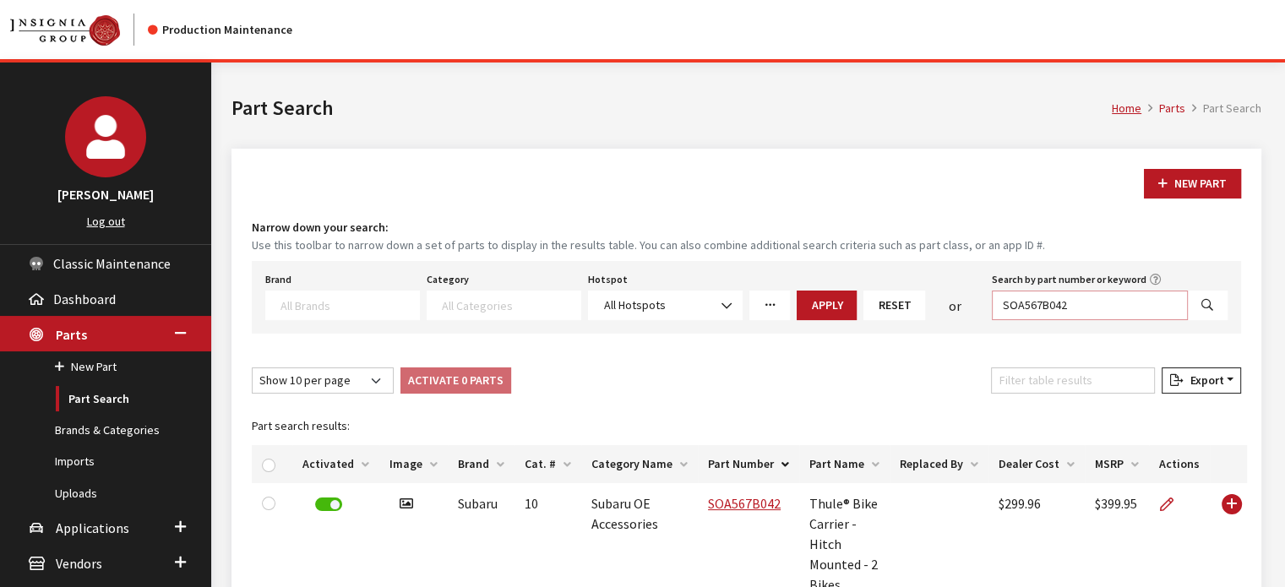
click at [1058, 303] on input "SOA567B042" at bounding box center [1090, 306] width 196 height 30
paste input "PT97442231"
type input "PT97442231"
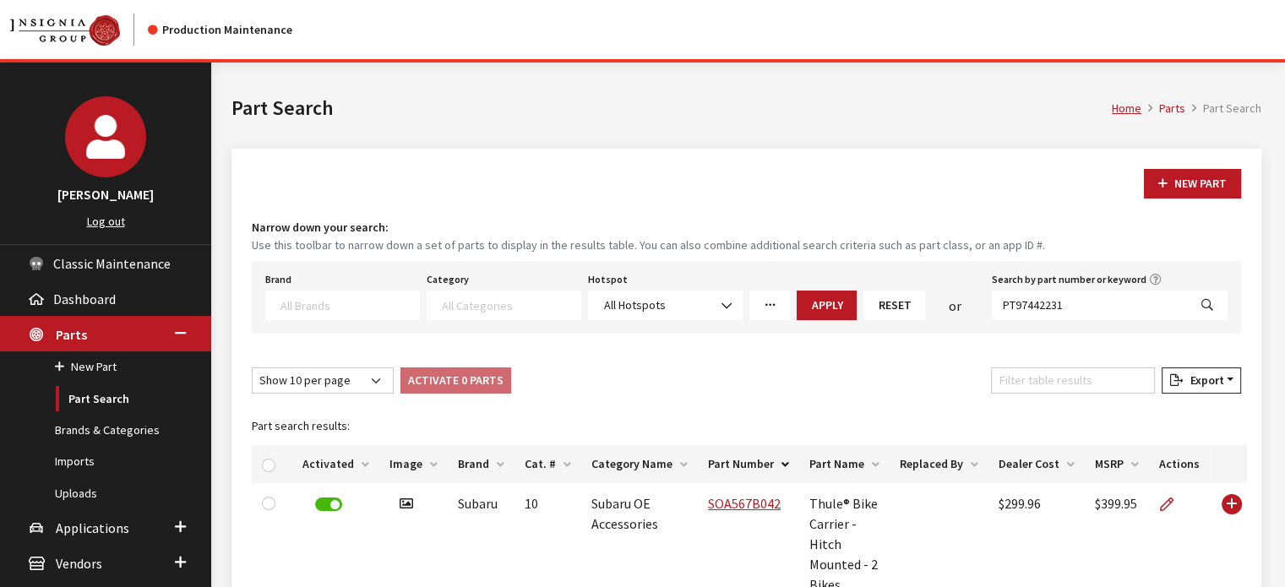
select select
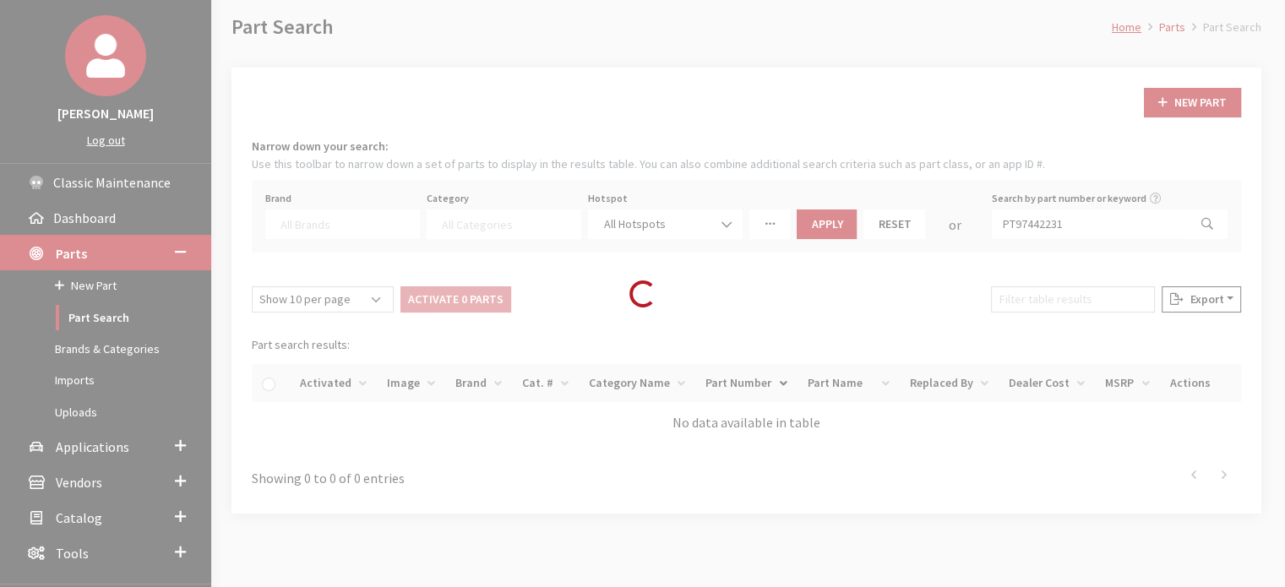
scroll to position [160, 0]
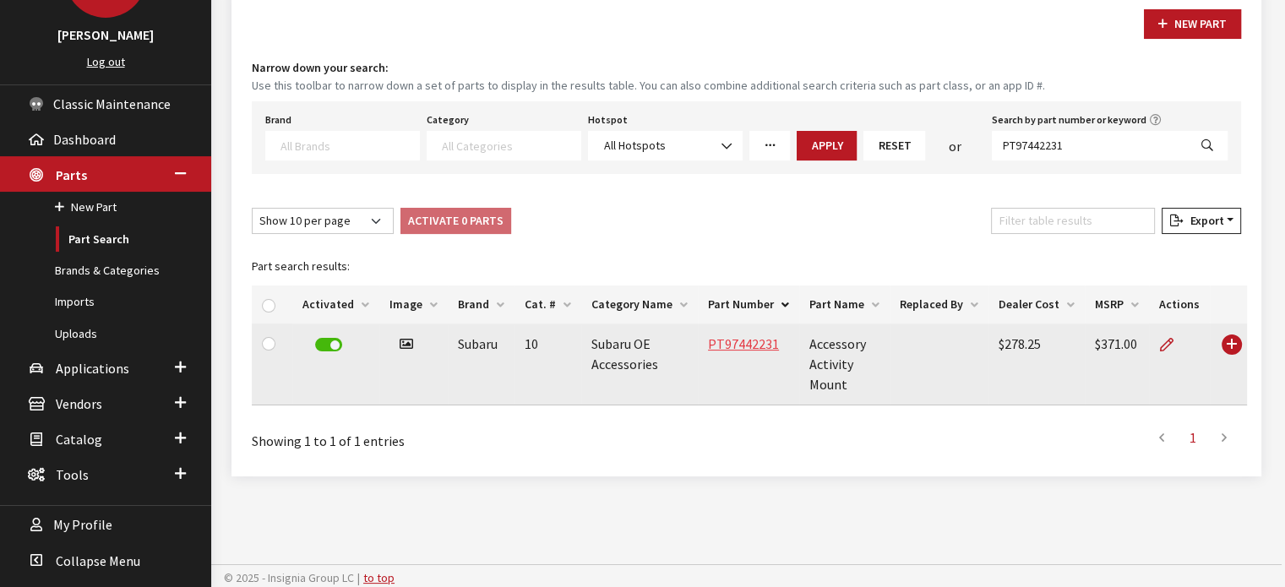
click at [757, 345] on link "PT97442231" at bounding box center [743, 343] width 71 height 17
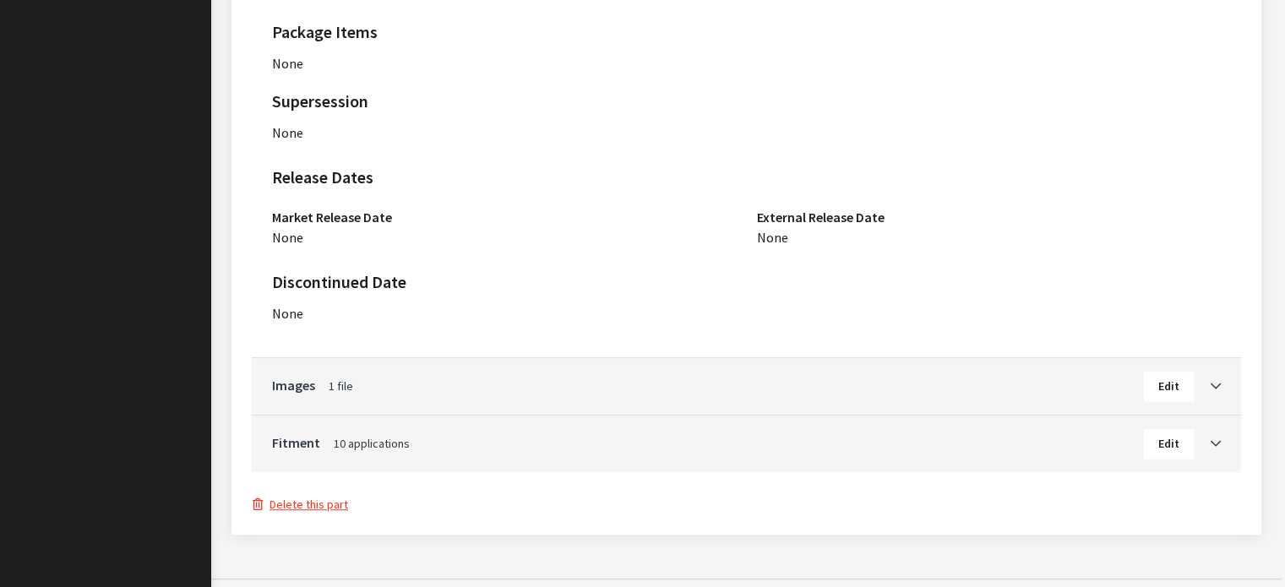
scroll to position [1166, 0]
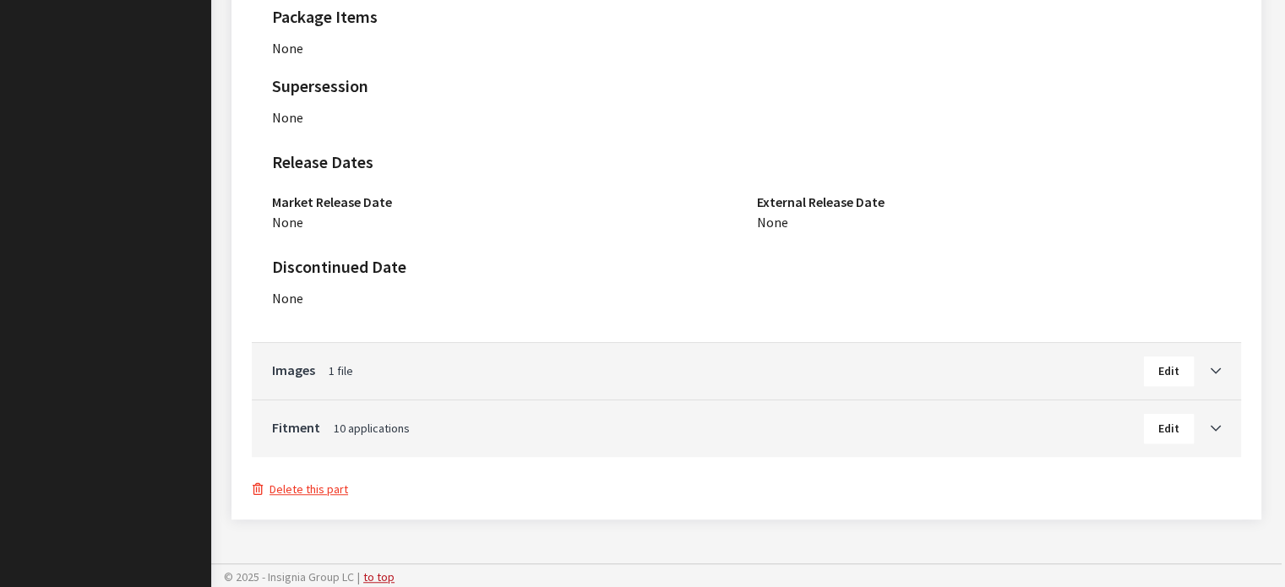
click at [1224, 427] on div "Fitment 10 applications Edit" at bounding box center [746, 428] width 989 height 57
click at [1212, 425] on icon "Toggle Accordion" at bounding box center [1215, 429] width 10 height 12
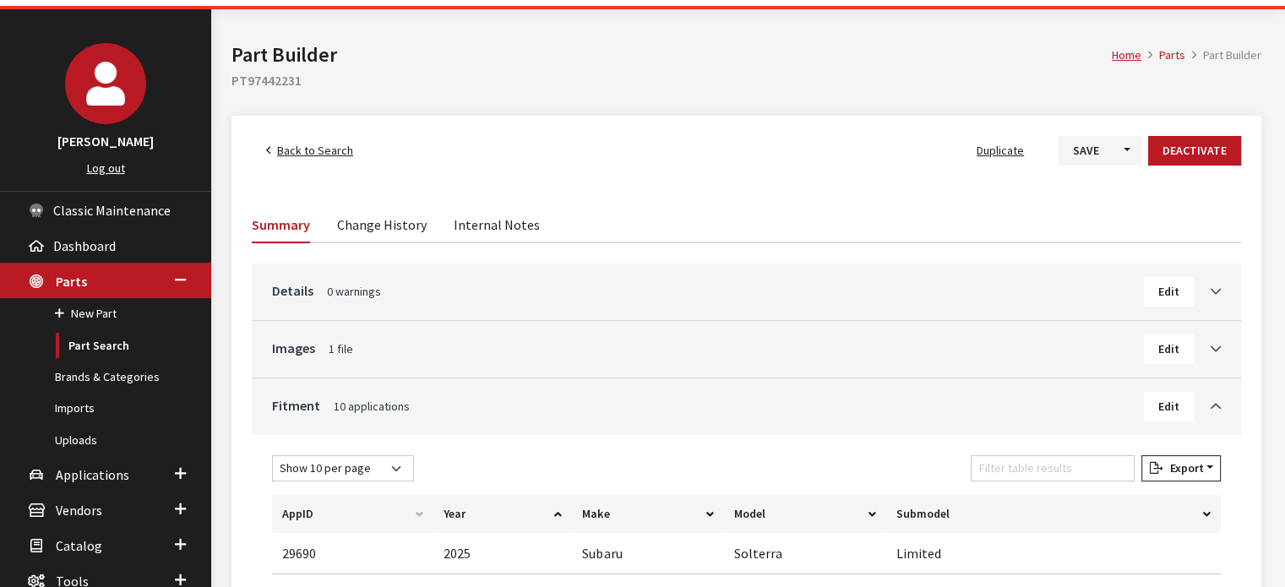
scroll to position [0, 0]
